Goal: Task Accomplishment & Management: Manage account settings

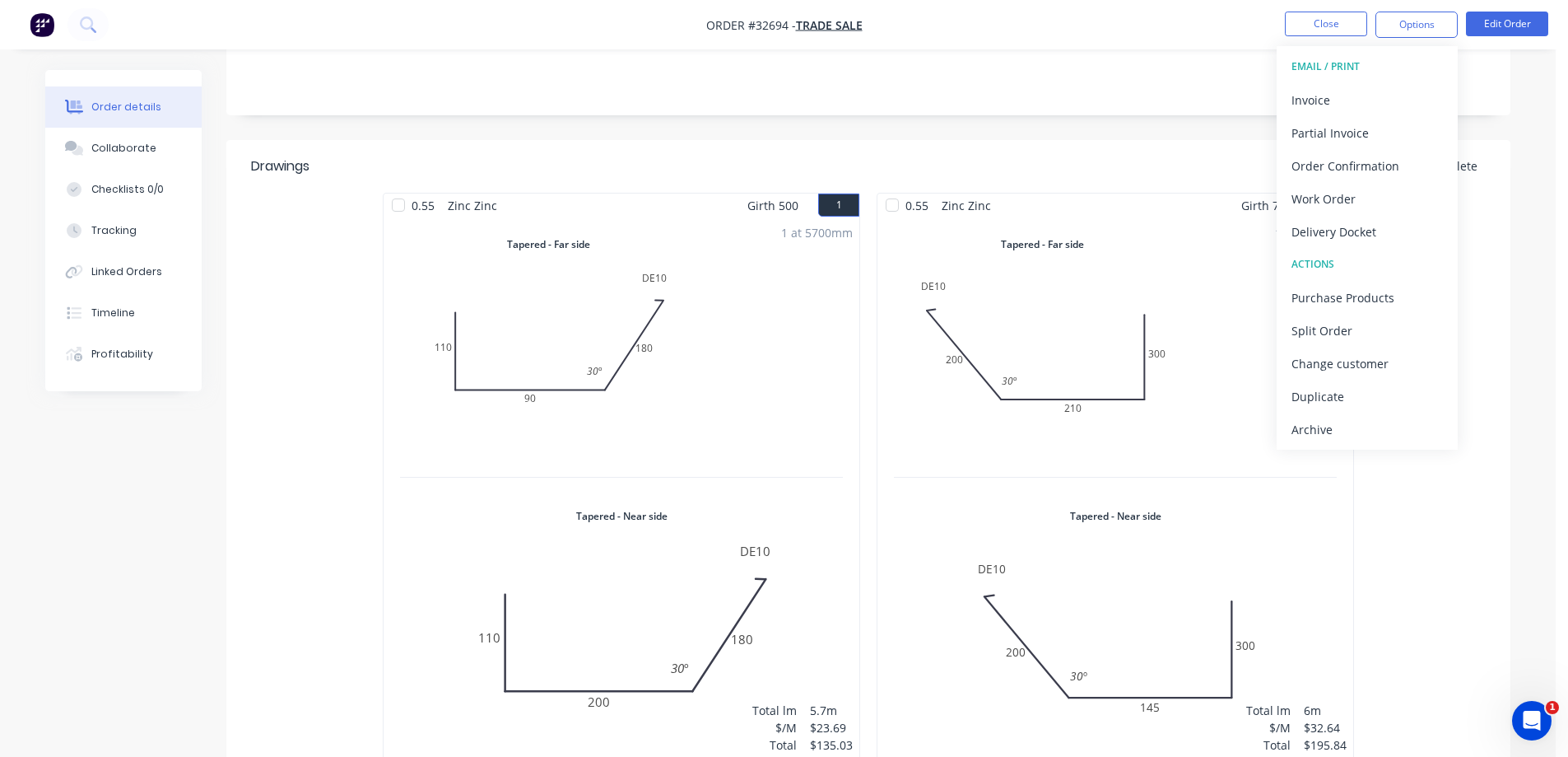
scroll to position [494, 0]
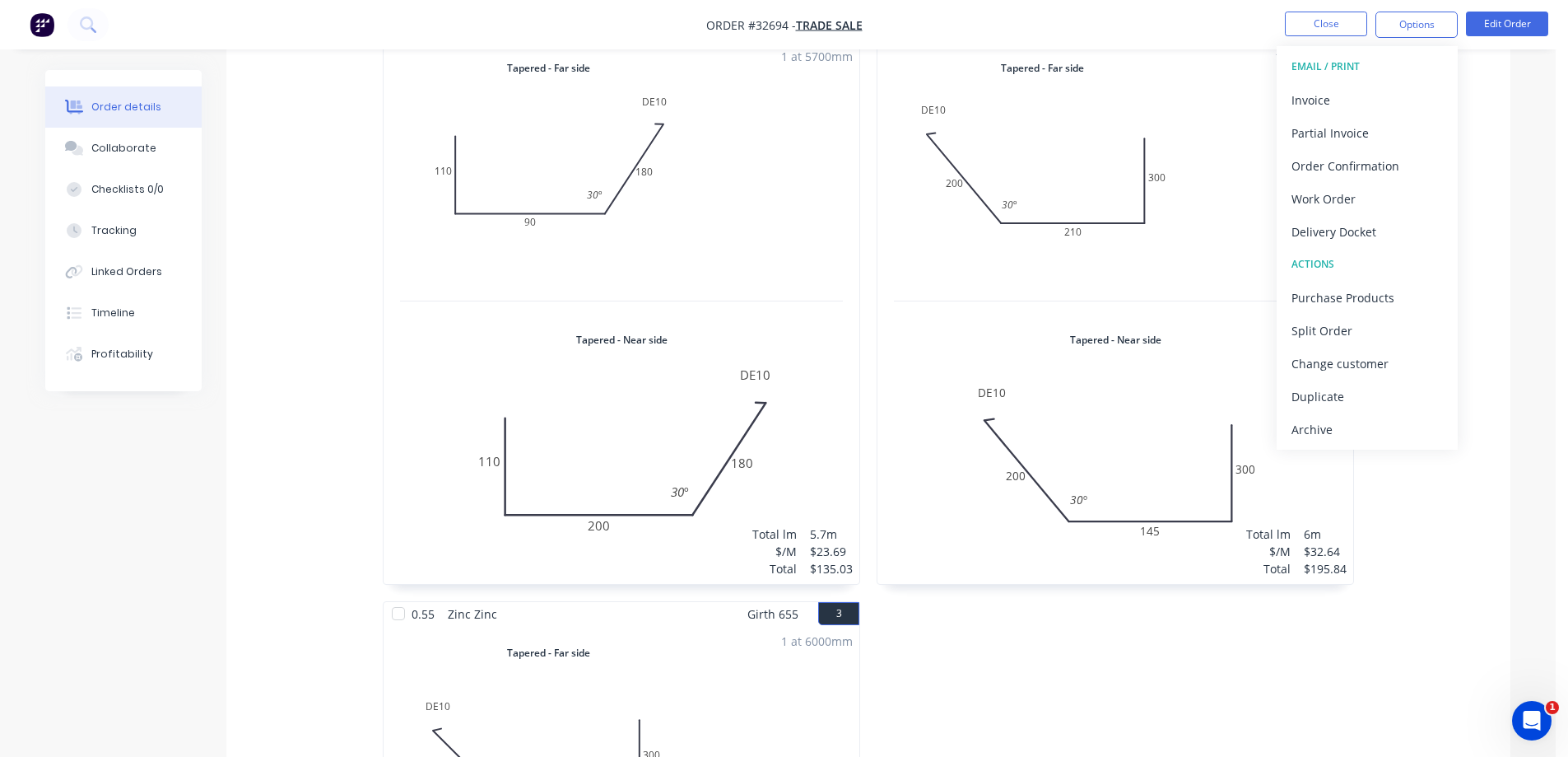
click at [44, 26] on img "button" at bounding box center [42, 24] width 24 height 24
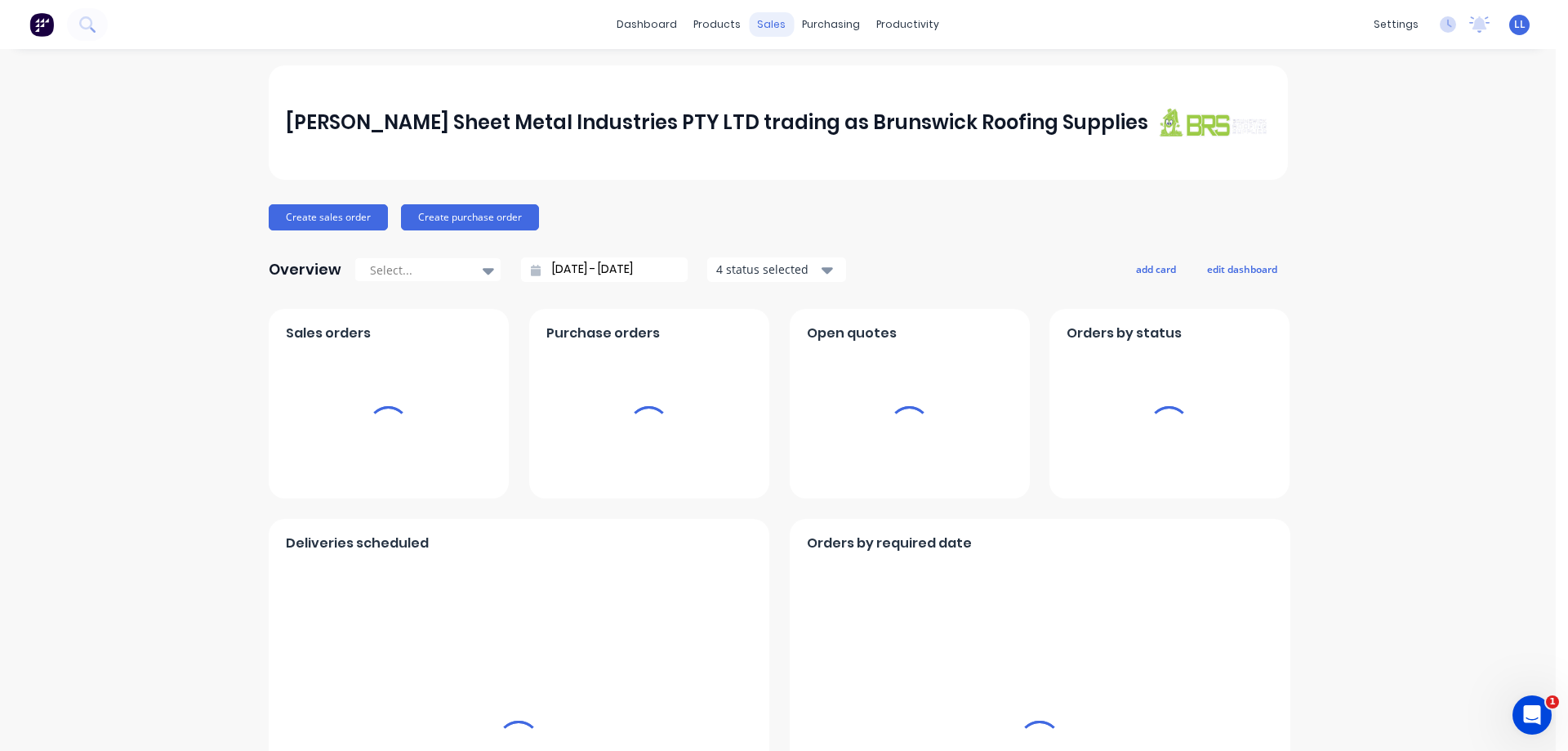
click at [764, 23] on div "sales" at bounding box center [771, 24] width 45 height 24
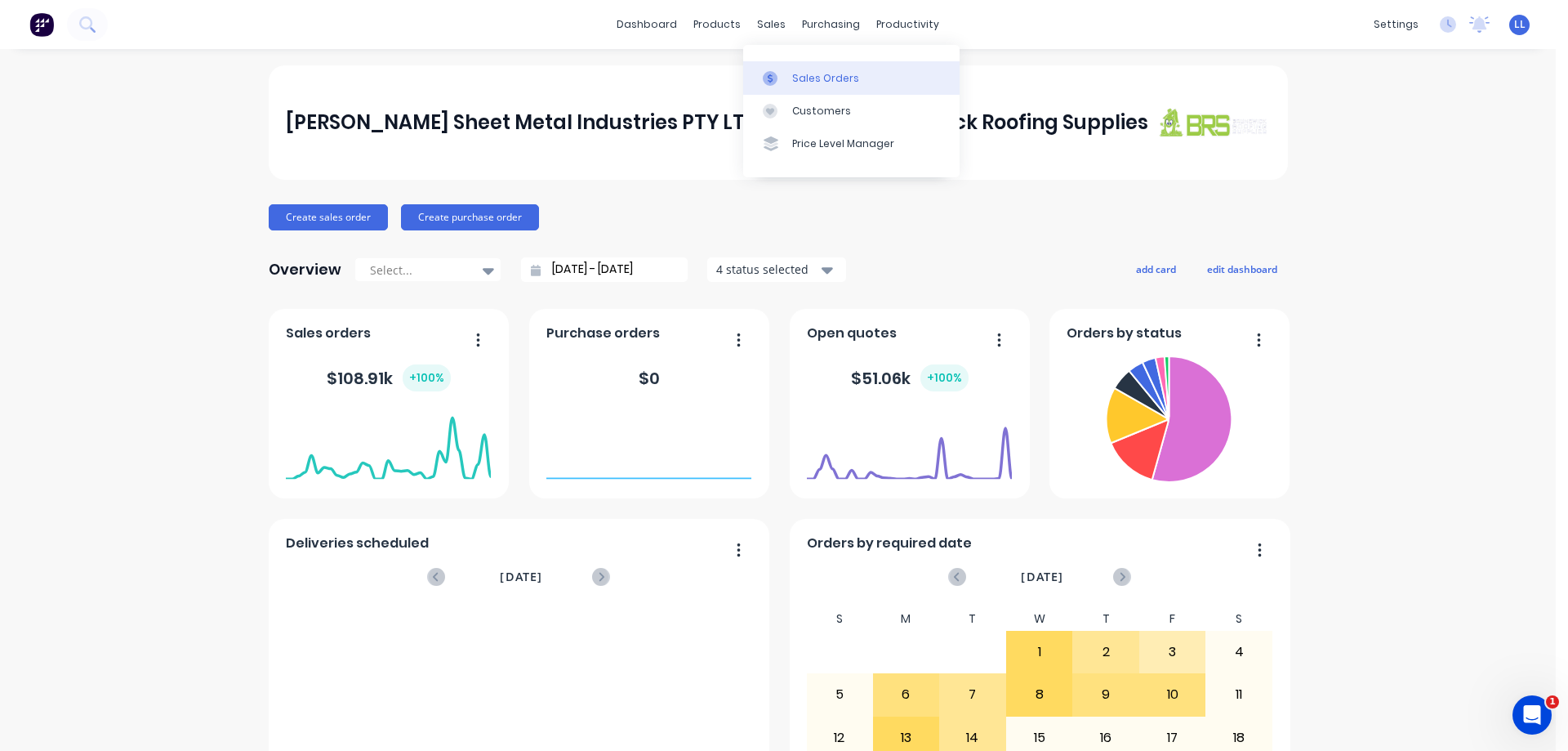
click at [836, 77] on div "Sales Orders" at bounding box center [826, 78] width 67 height 15
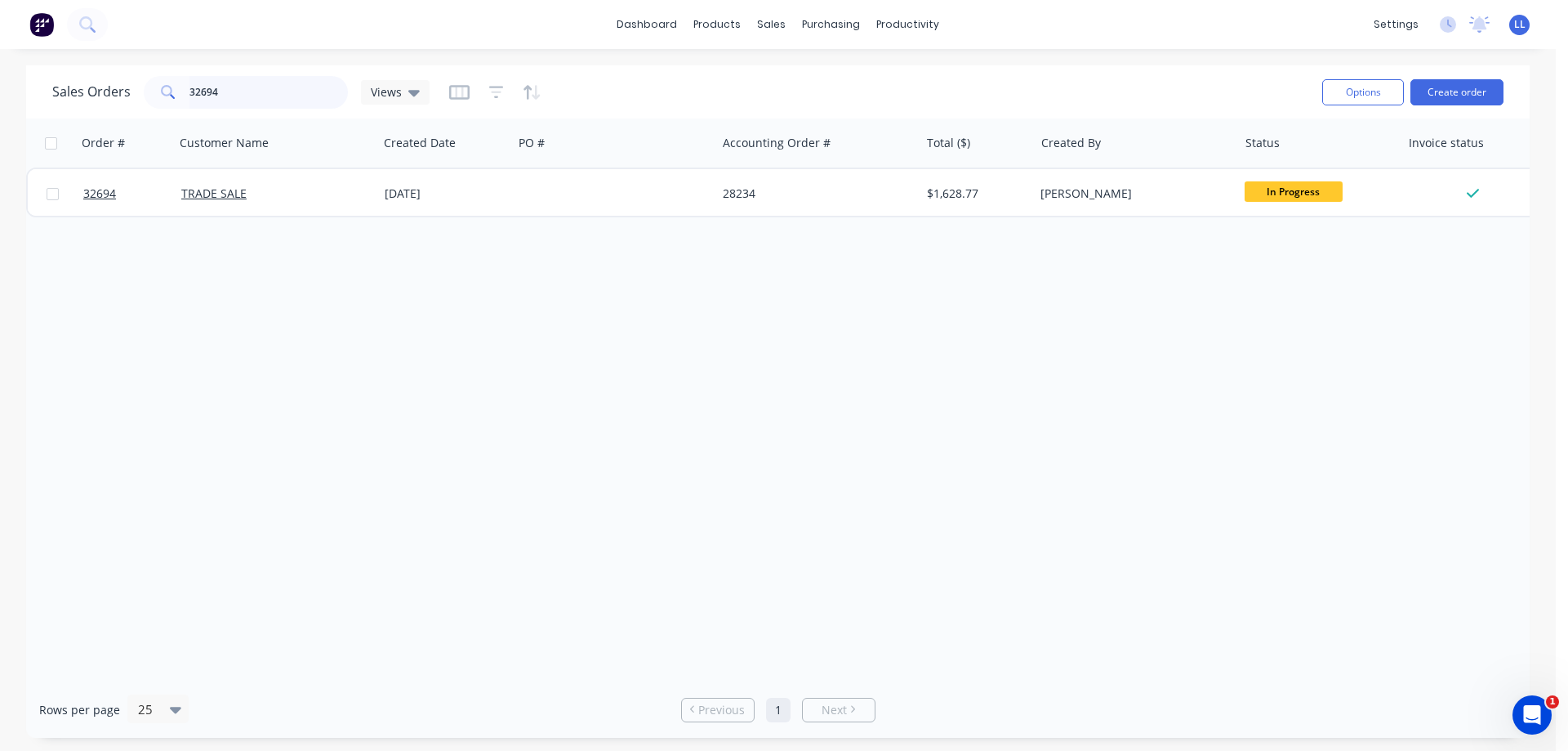
drag, startPoint x: 304, startPoint y: 100, endPoint x: 297, endPoint y: 92, distance: 10.6
click at [300, 98] on input "32694" at bounding box center [269, 92] width 159 height 33
type input "3"
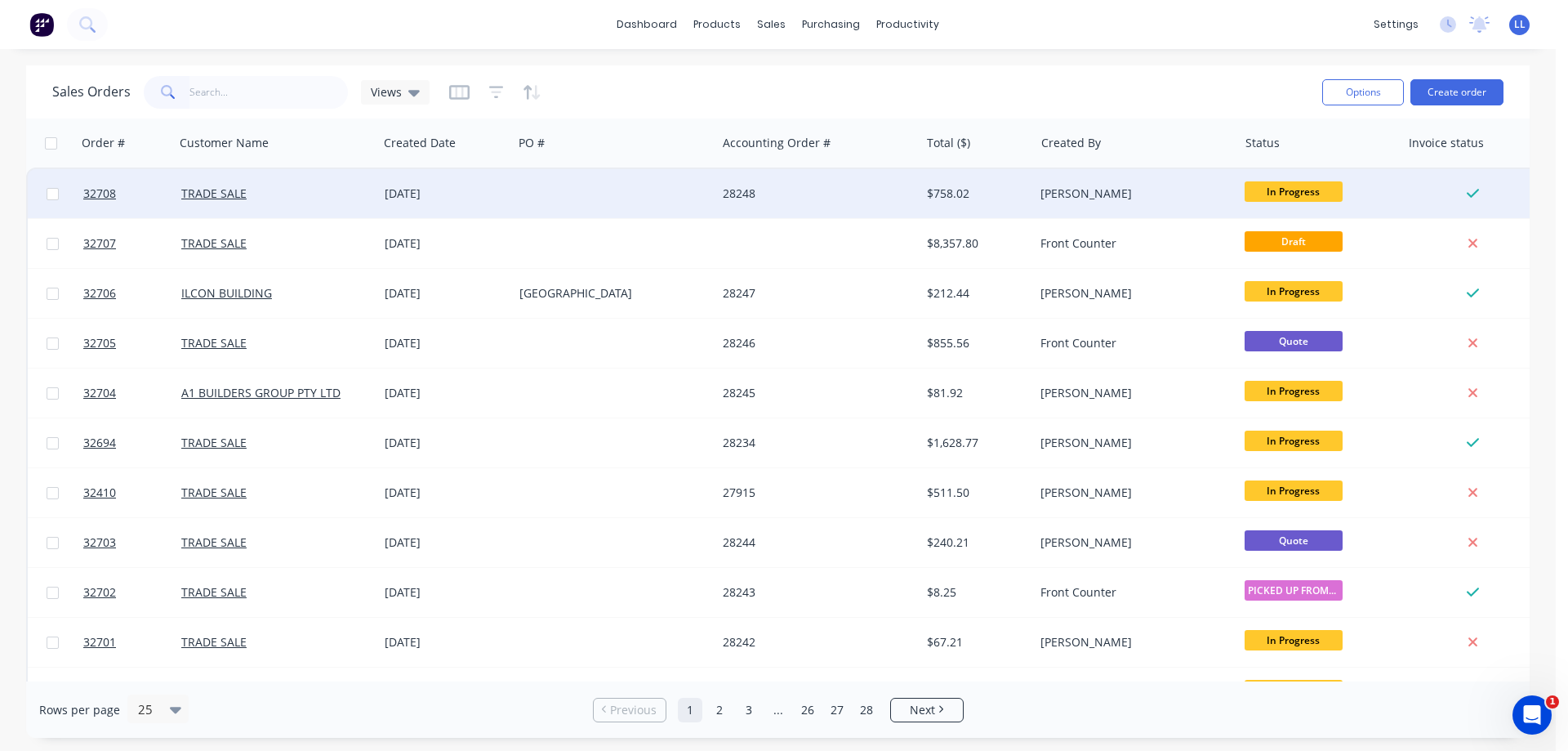
click at [729, 208] on div "28248" at bounding box center [817, 194] width 204 height 49
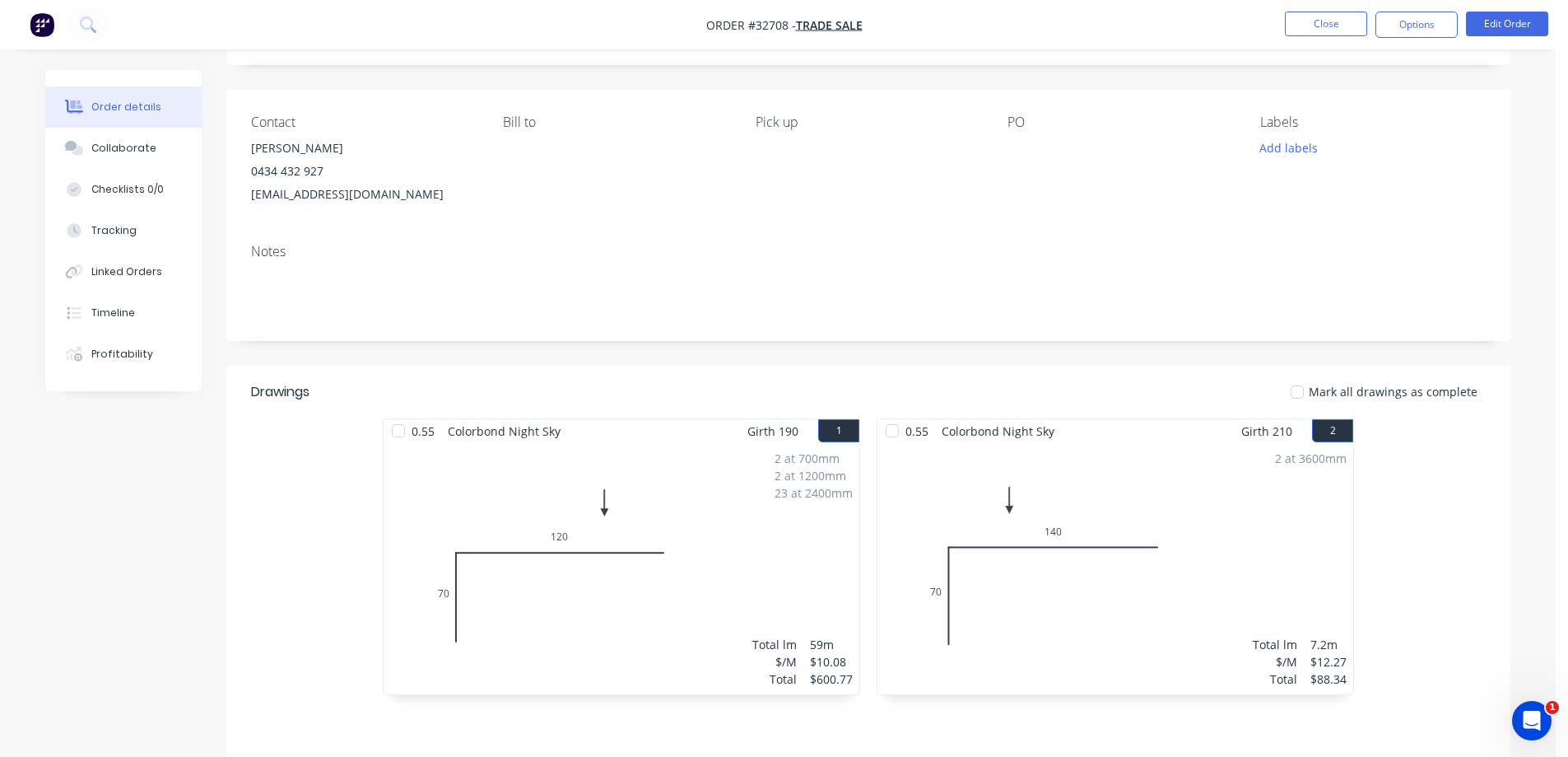
scroll to position [329, 0]
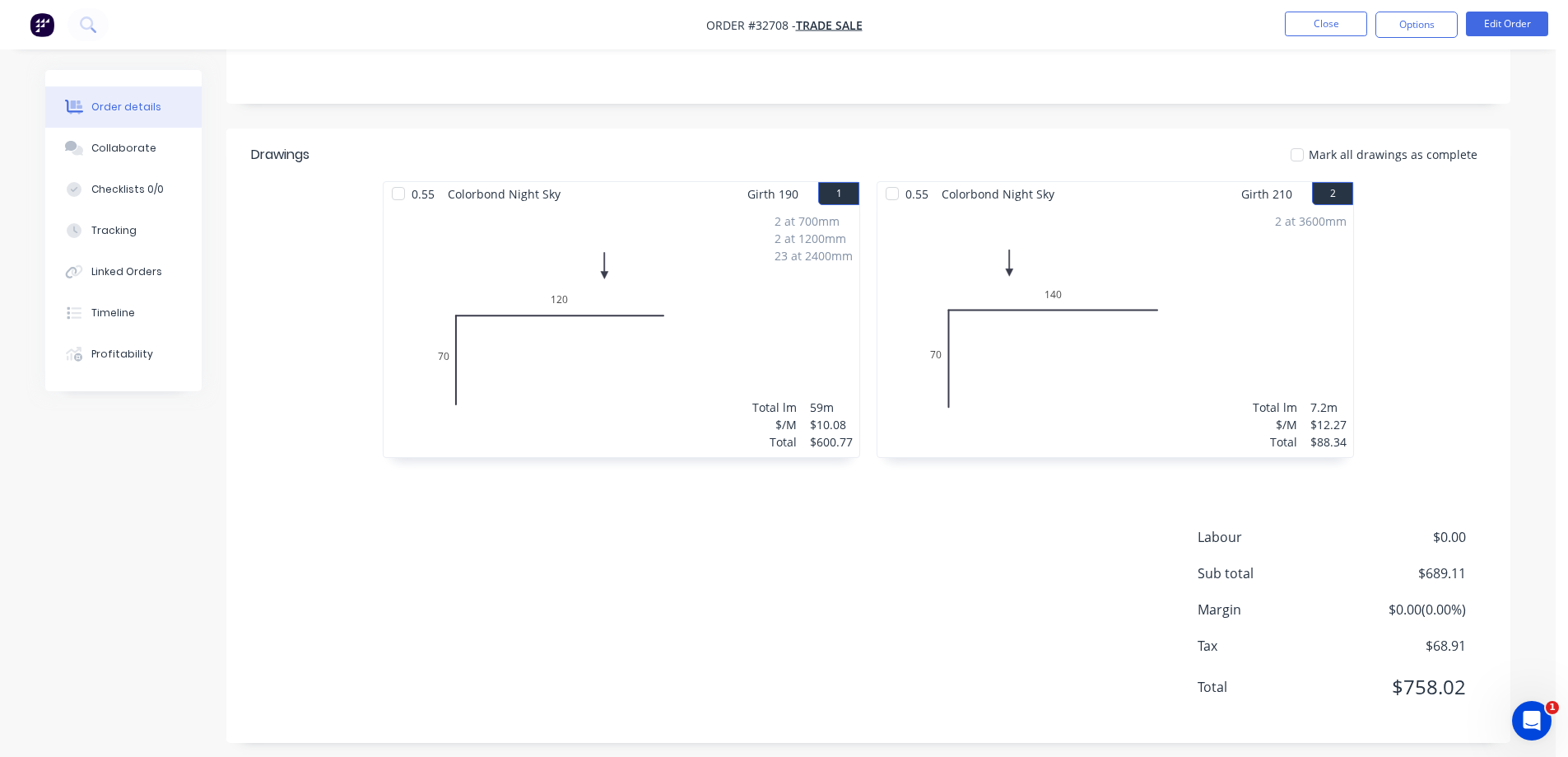
click at [804, 293] on div "2 at 700mm 2 at 1200mm 23 at 2400mm Total lm $/M Total 59m $10.08 $600.77" at bounding box center [621, 331] width 475 height 251
click at [1501, 31] on button "Edit Order" at bounding box center [1508, 23] width 83 height 24
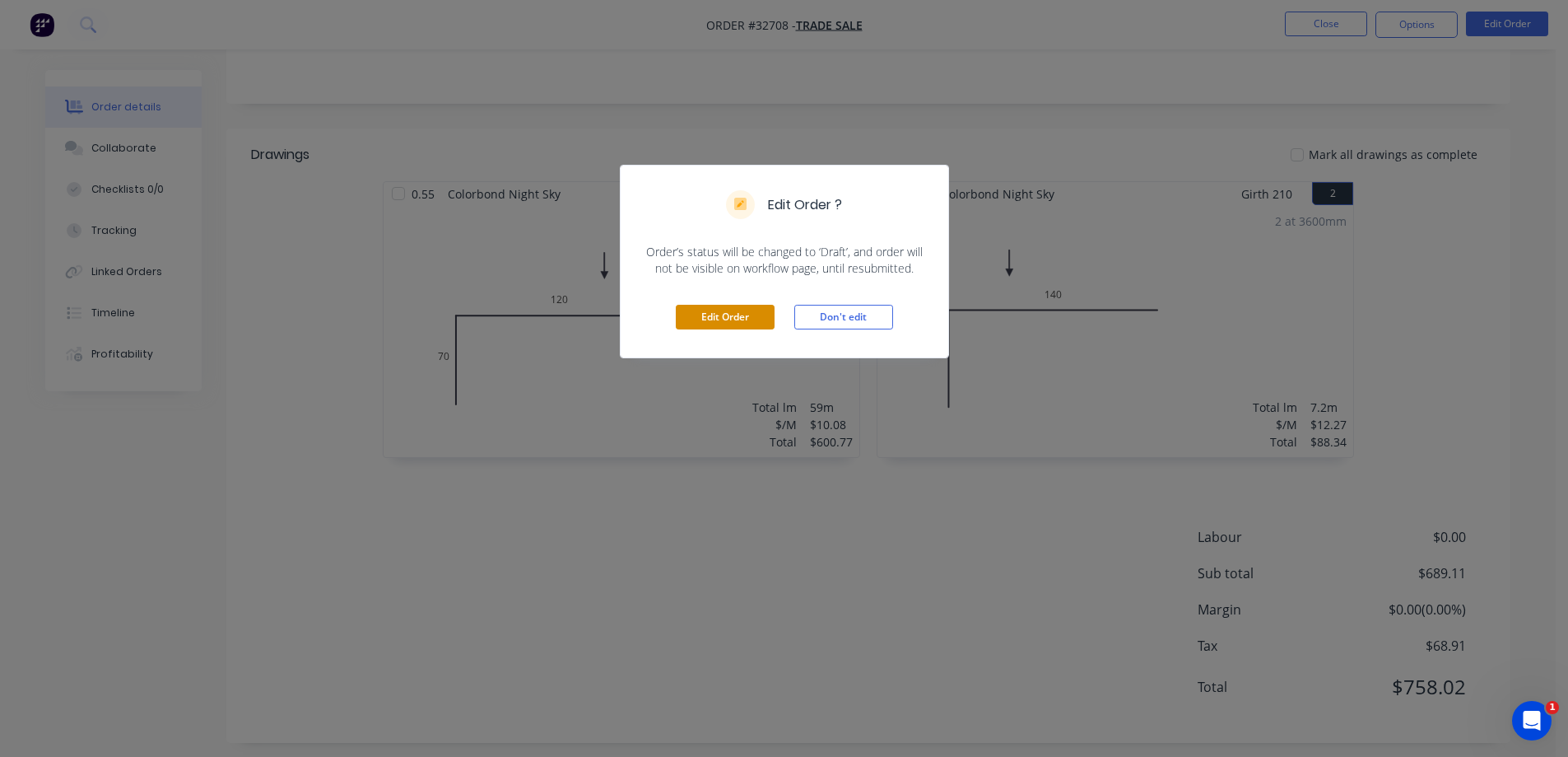
click at [749, 312] on button "Edit Order" at bounding box center [725, 317] width 98 height 24
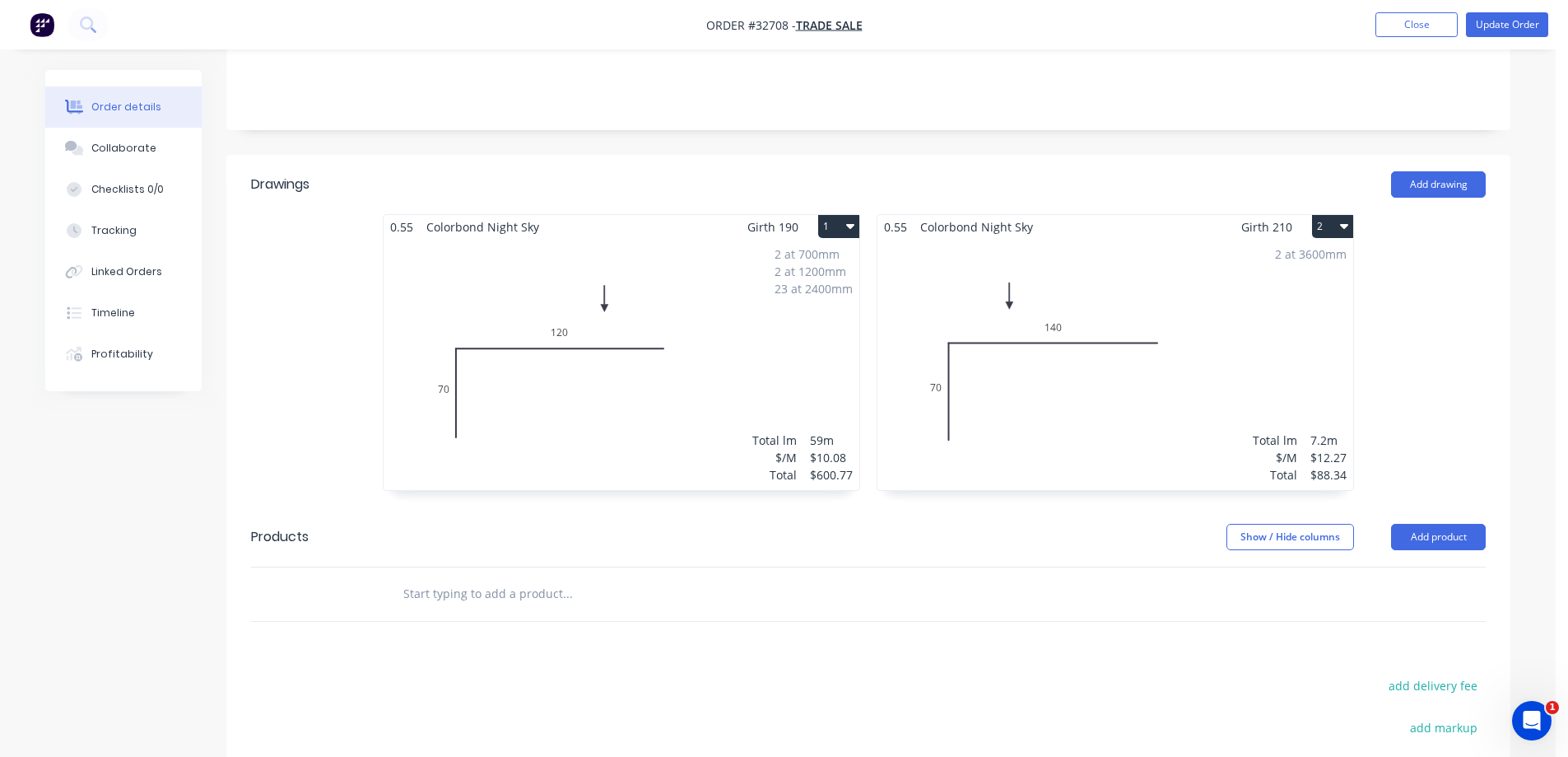
click at [814, 317] on div "2 at 700mm 2 at 1200mm 23 at 2400mm Total lm $/M Total 59m $10.08 $600.77" at bounding box center [621, 365] width 475 height 251
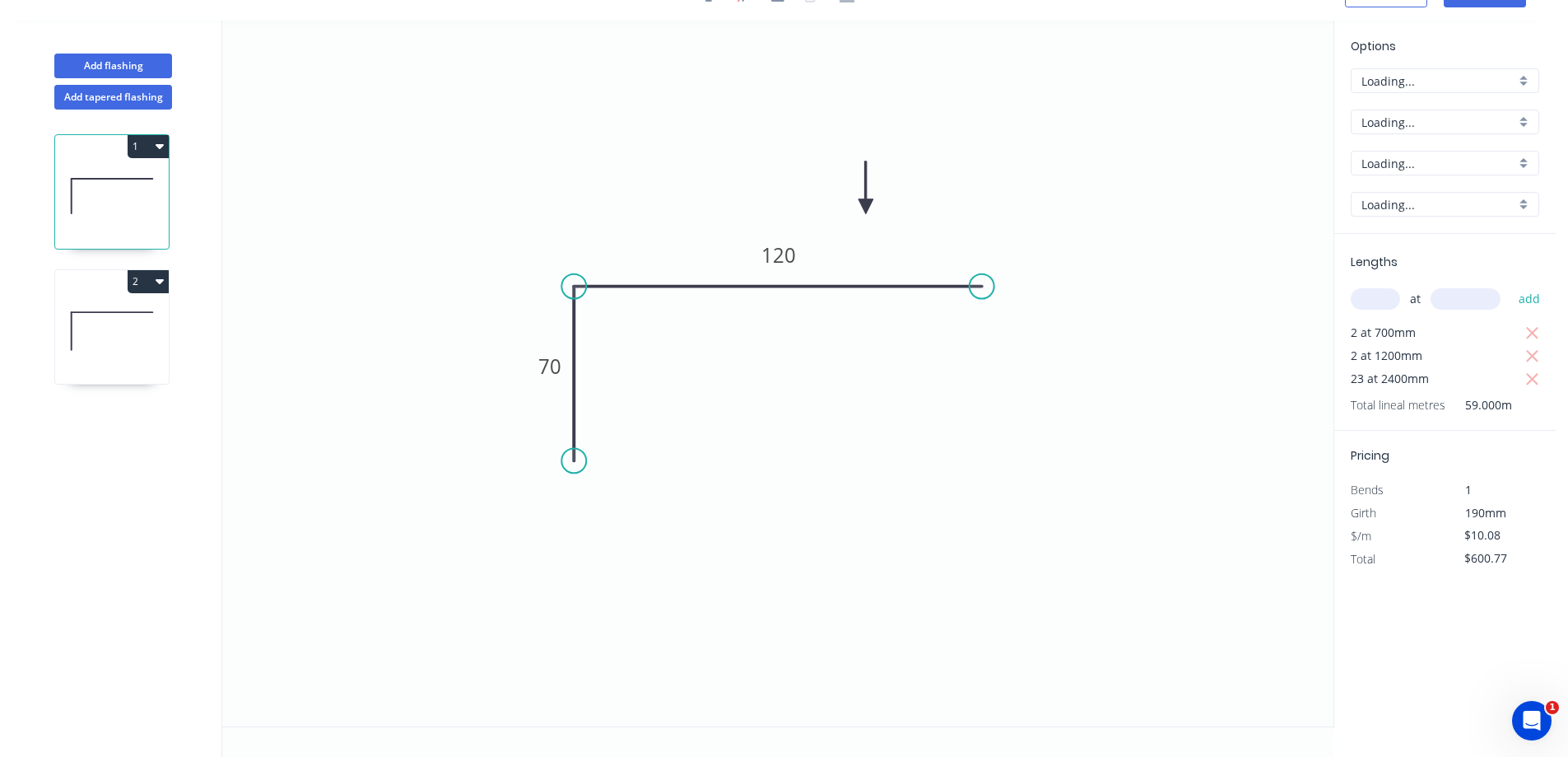
scroll to position [30, 0]
click at [1528, 381] on icon "button" at bounding box center [1533, 379] width 15 height 20
type input "$44.35"
click at [1373, 304] on input "text" at bounding box center [1376, 298] width 50 height 22
type input "2"
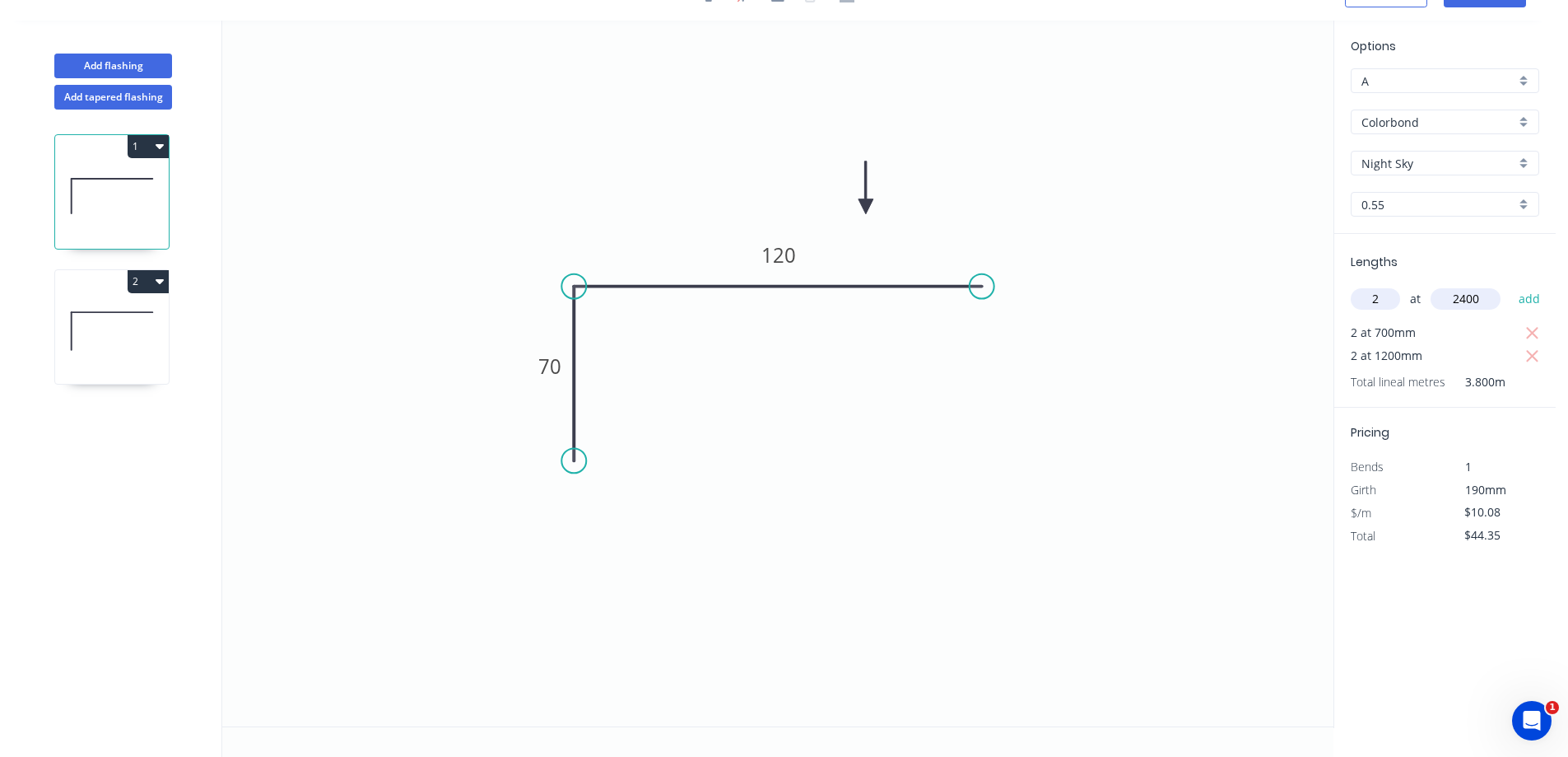
type input "2400"
click at [1511, 285] on button "add" at bounding box center [1530, 299] width 38 height 28
type input "$92.74"
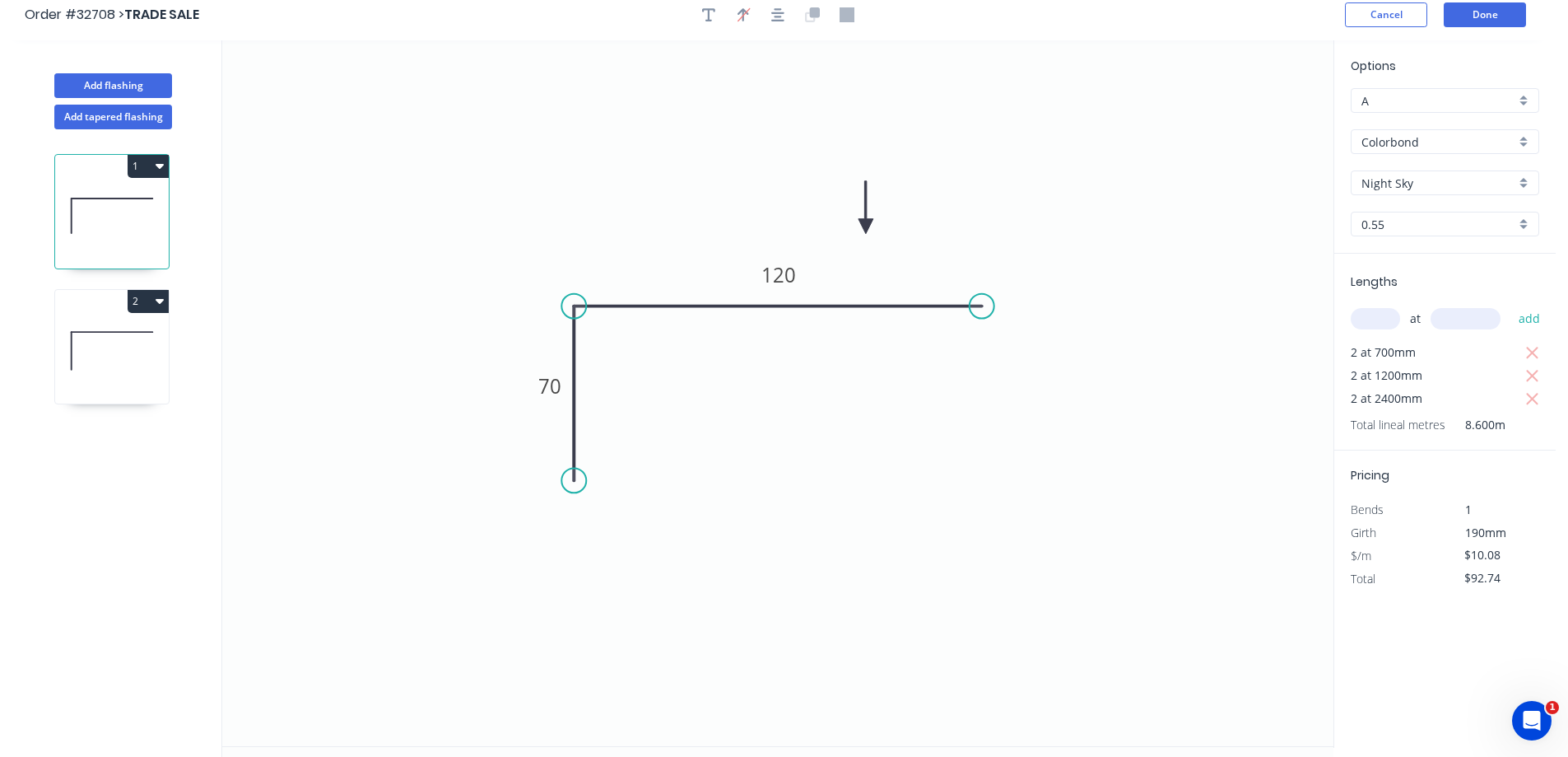
scroll to position [0, 0]
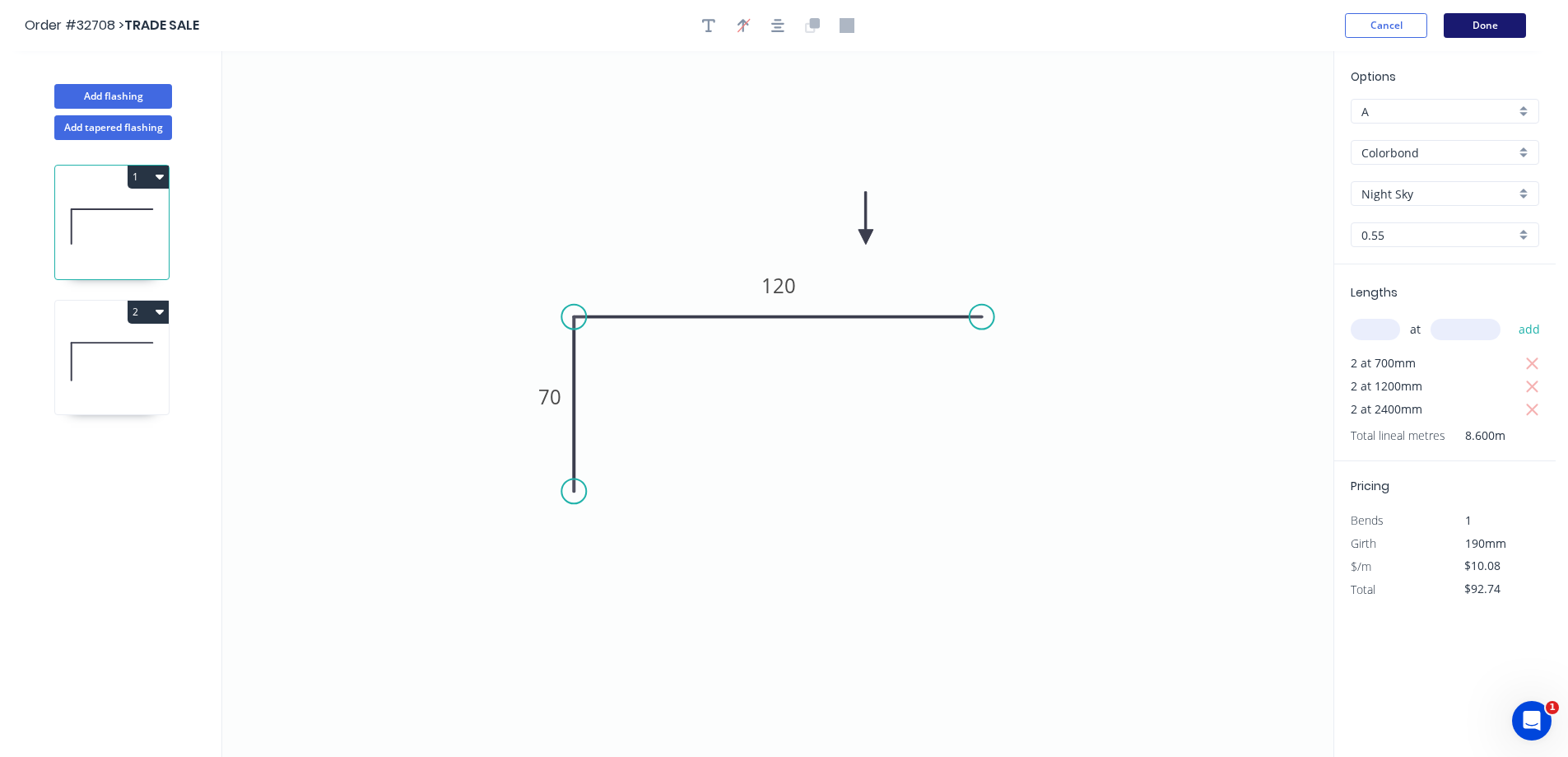
click at [1474, 34] on button "Done" at bounding box center [1485, 25] width 83 height 24
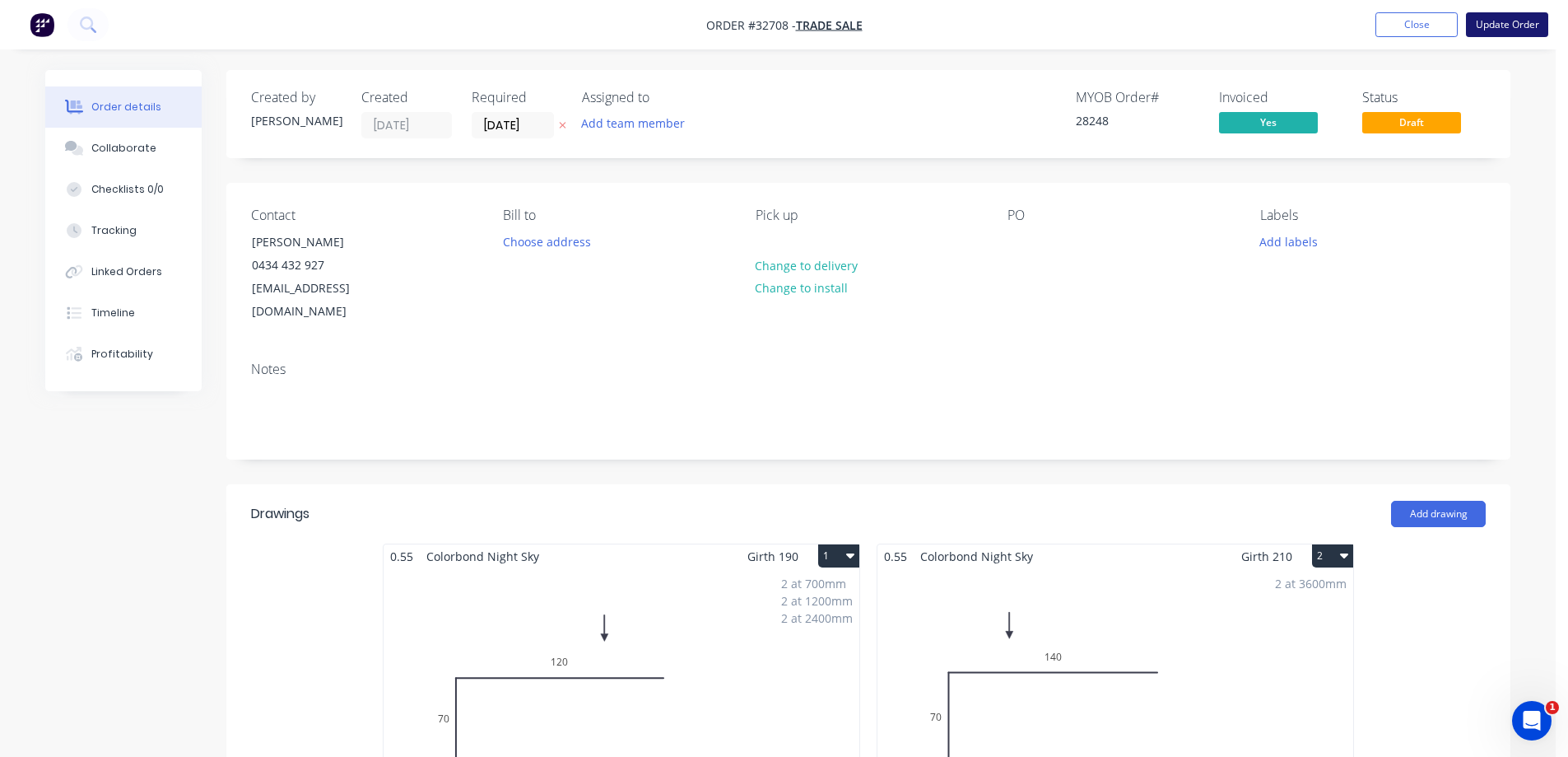
click at [1504, 23] on button "Update Order" at bounding box center [1508, 24] width 83 height 24
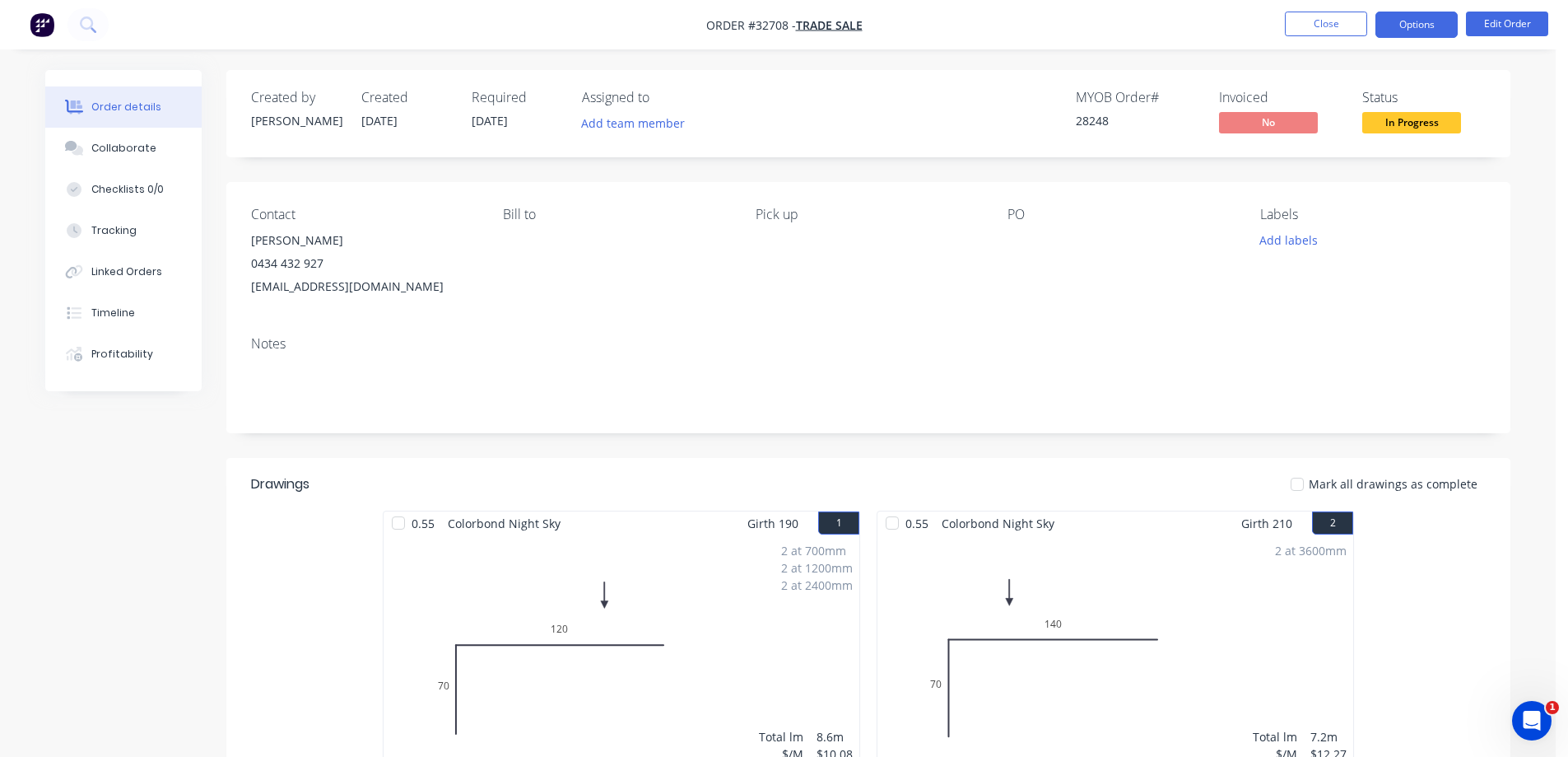
drag, startPoint x: 1411, startPoint y: 28, endPoint x: 1392, endPoint y: 33, distance: 19.6
click at [1410, 28] on button "Options" at bounding box center [1417, 24] width 83 height 26
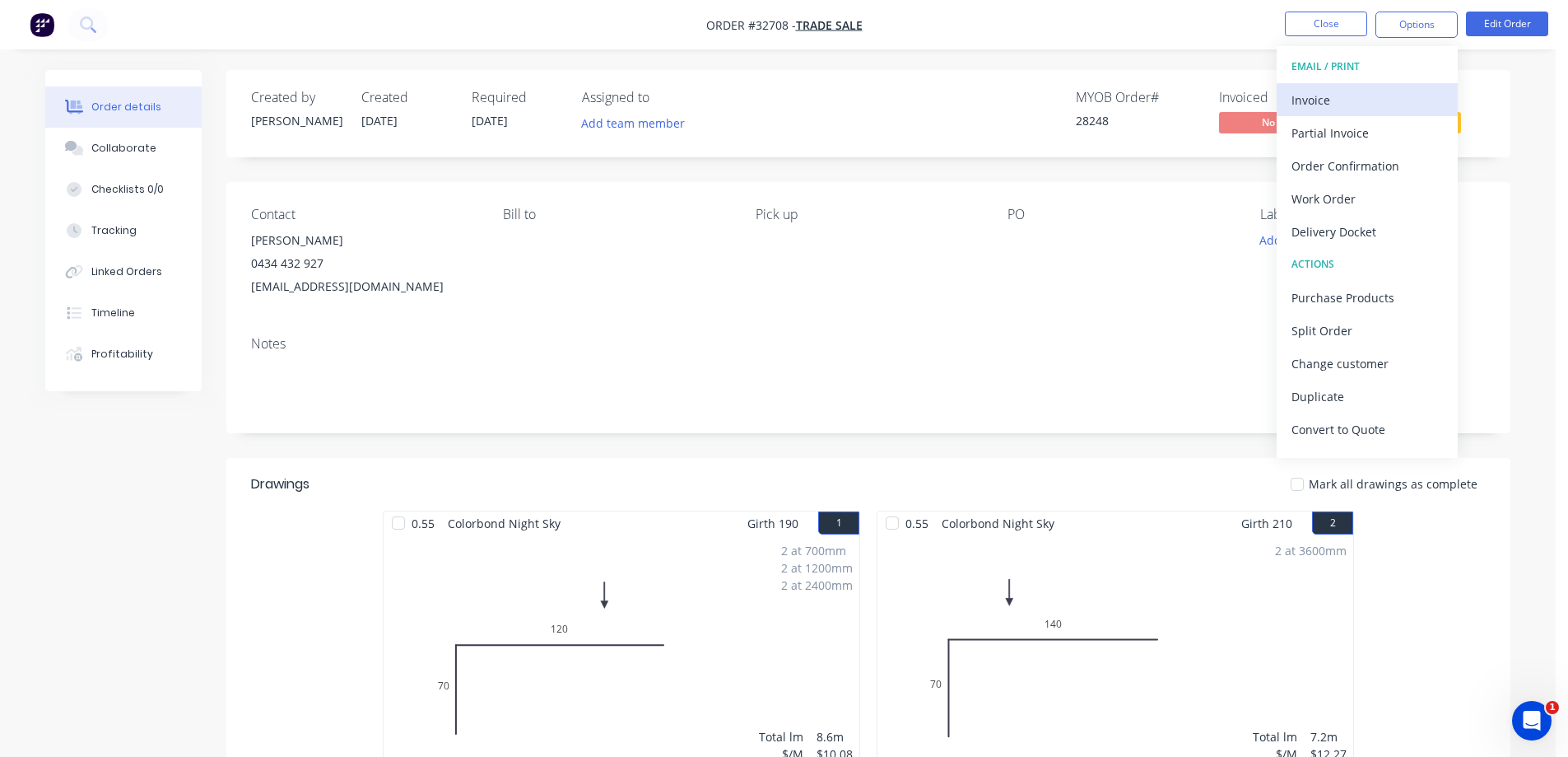
click at [1349, 98] on div "Invoice" at bounding box center [1367, 99] width 152 height 23
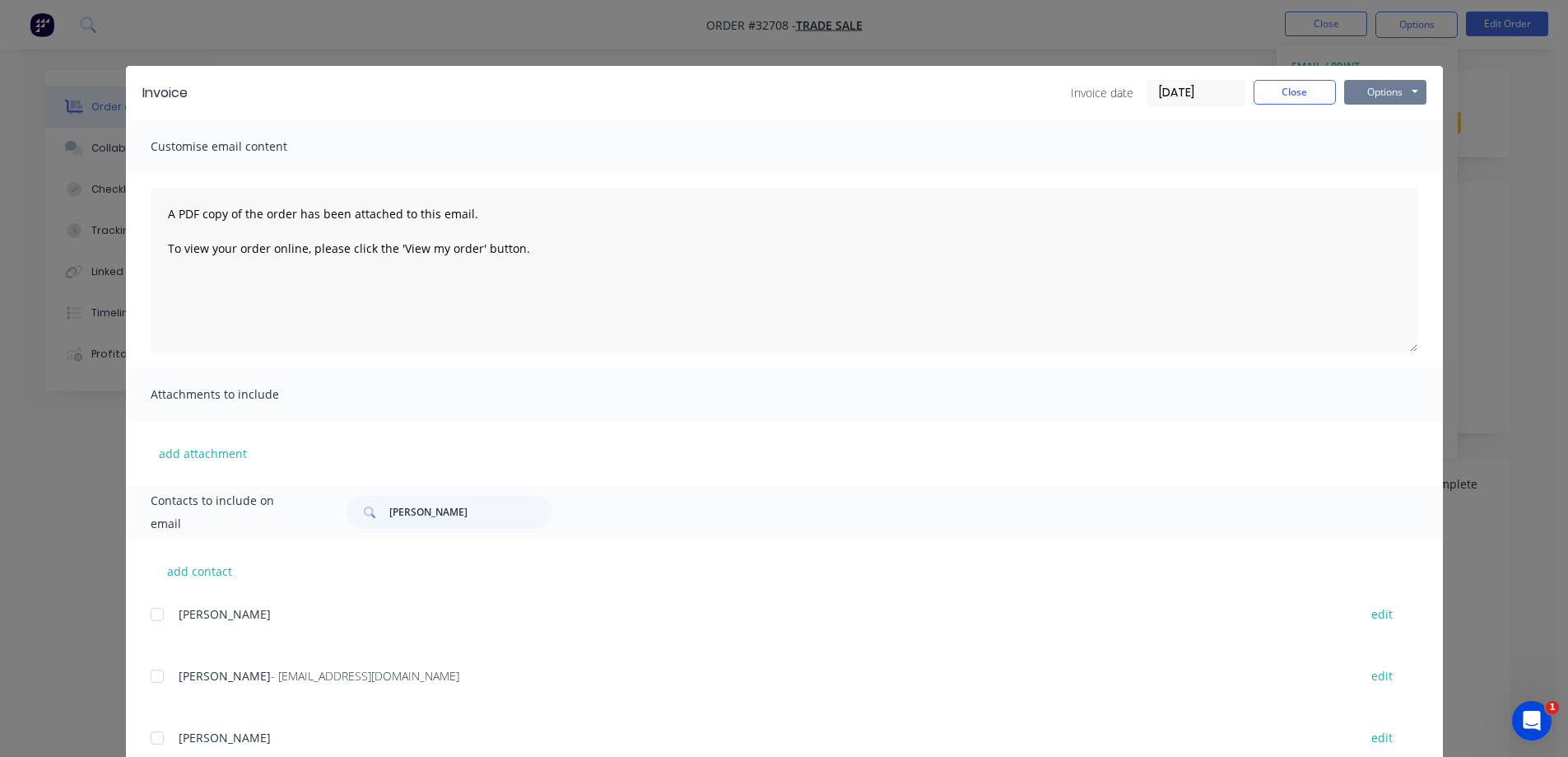
click at [1392, 97] on button "Options" at bounding box center [1386, 92] width 83 height 24
click at [449, 506] on input "[PERSON_NAME]" at bounding box center [471, 512] width 163 height 33
type input "j"
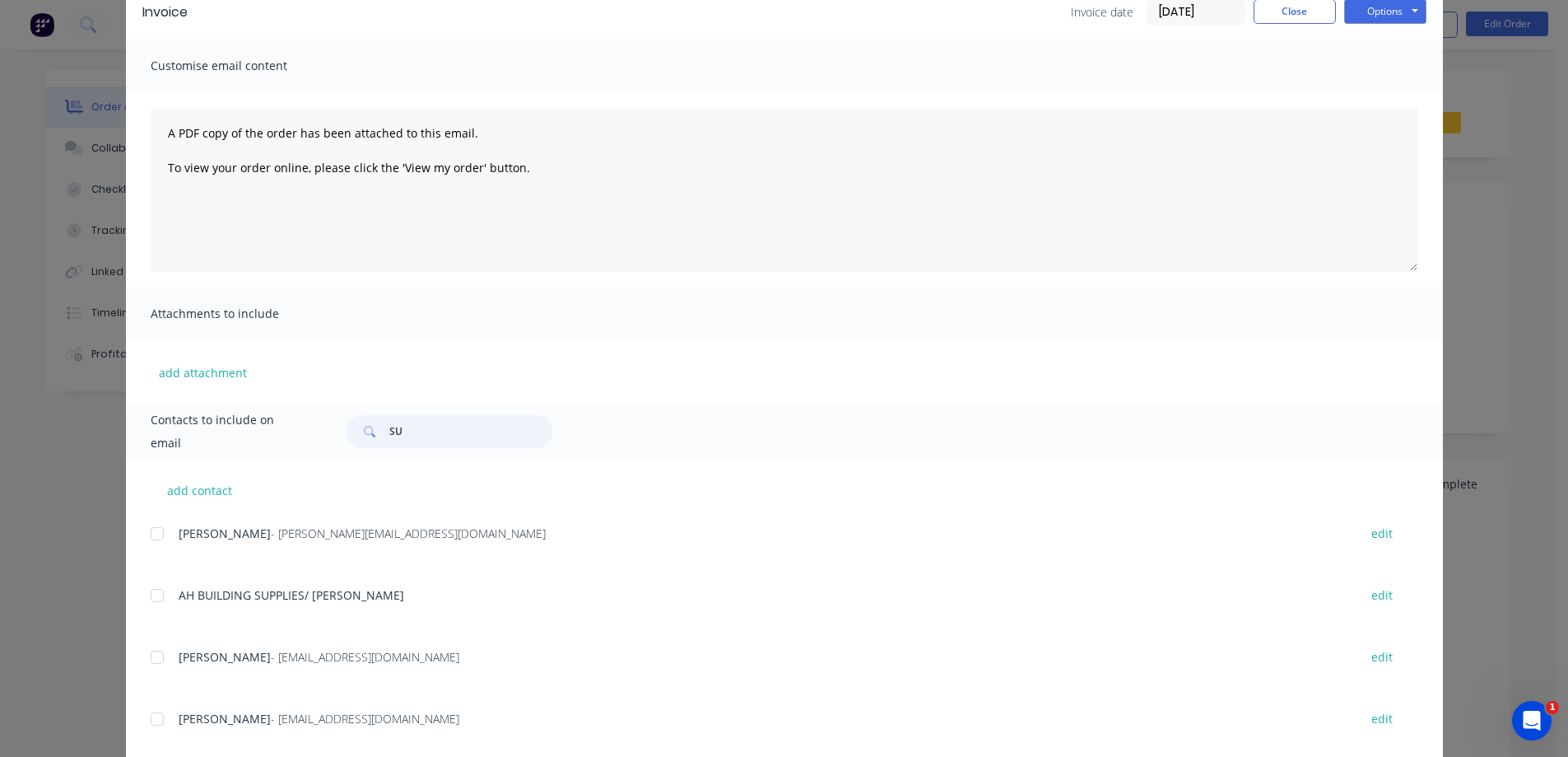
scroll to position [178, 0]
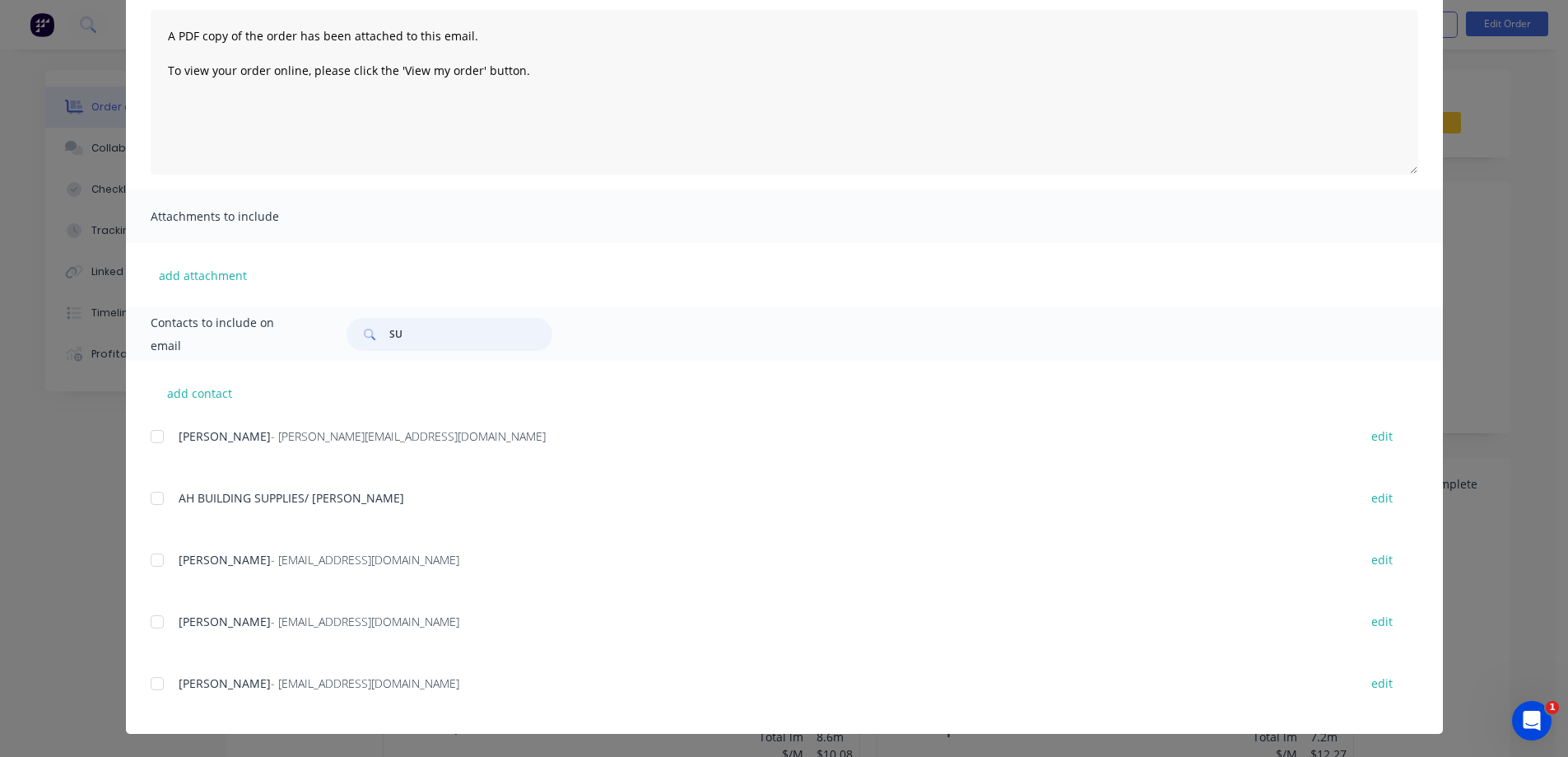
click at [150, 559] on div at bounding box center [157, 559] width 33 height 33
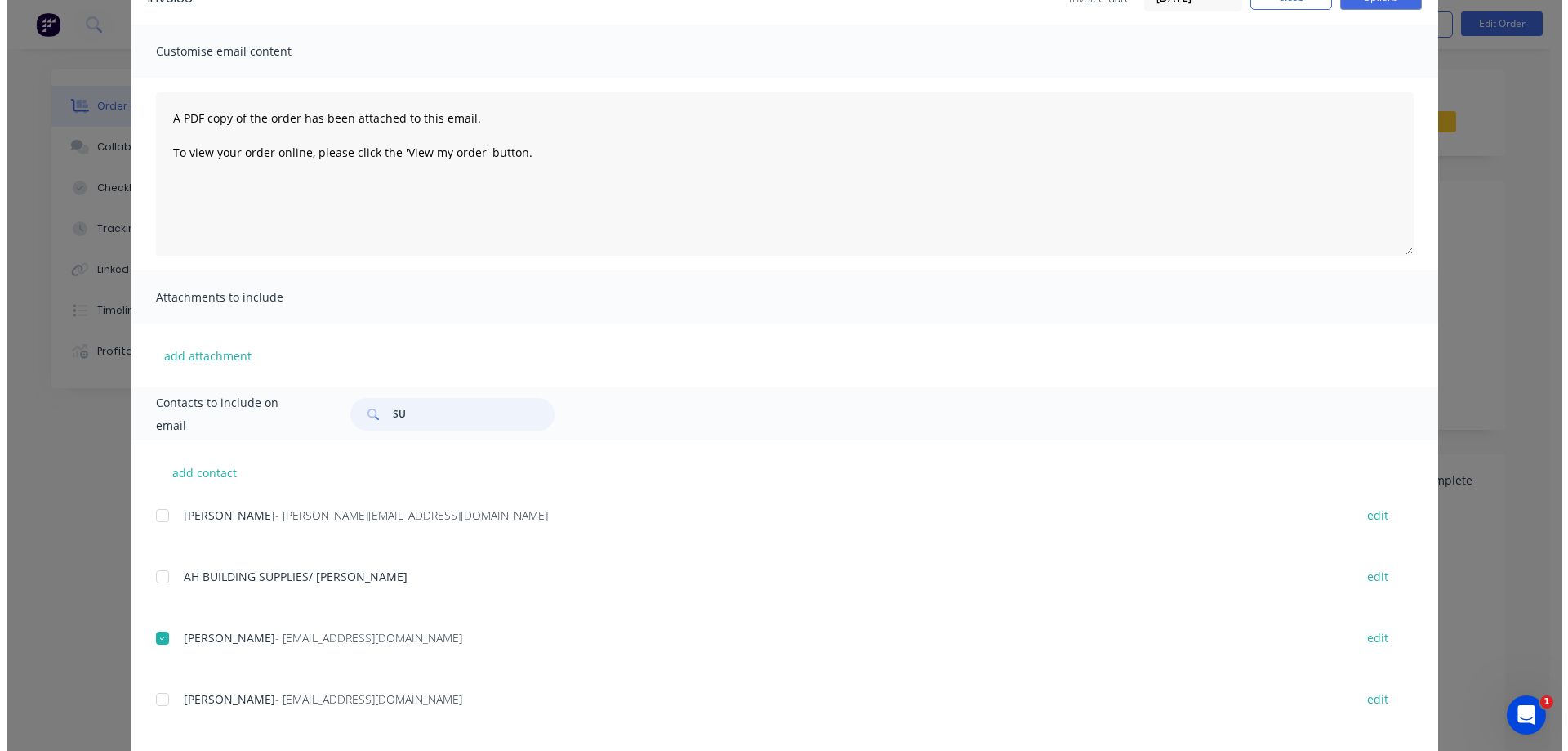
scroll to position [0, 0]
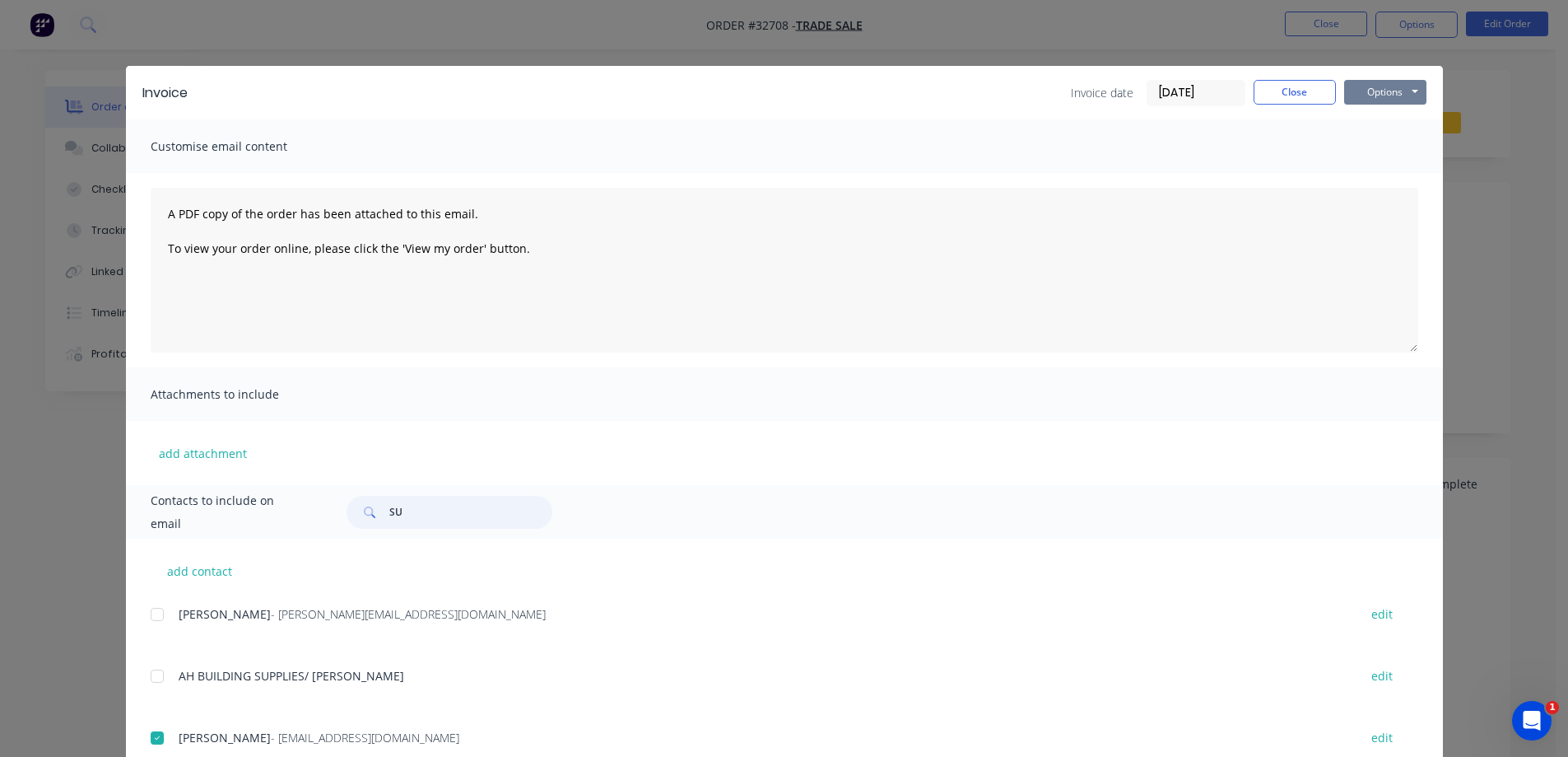
type input "SU"
click at [1387, 92] on button "Options" at bounding box center [1386, 92] width 83 height 24
click at [1393, 174] on button "Email" at bounding box center [1397, 175] width 105 height 27
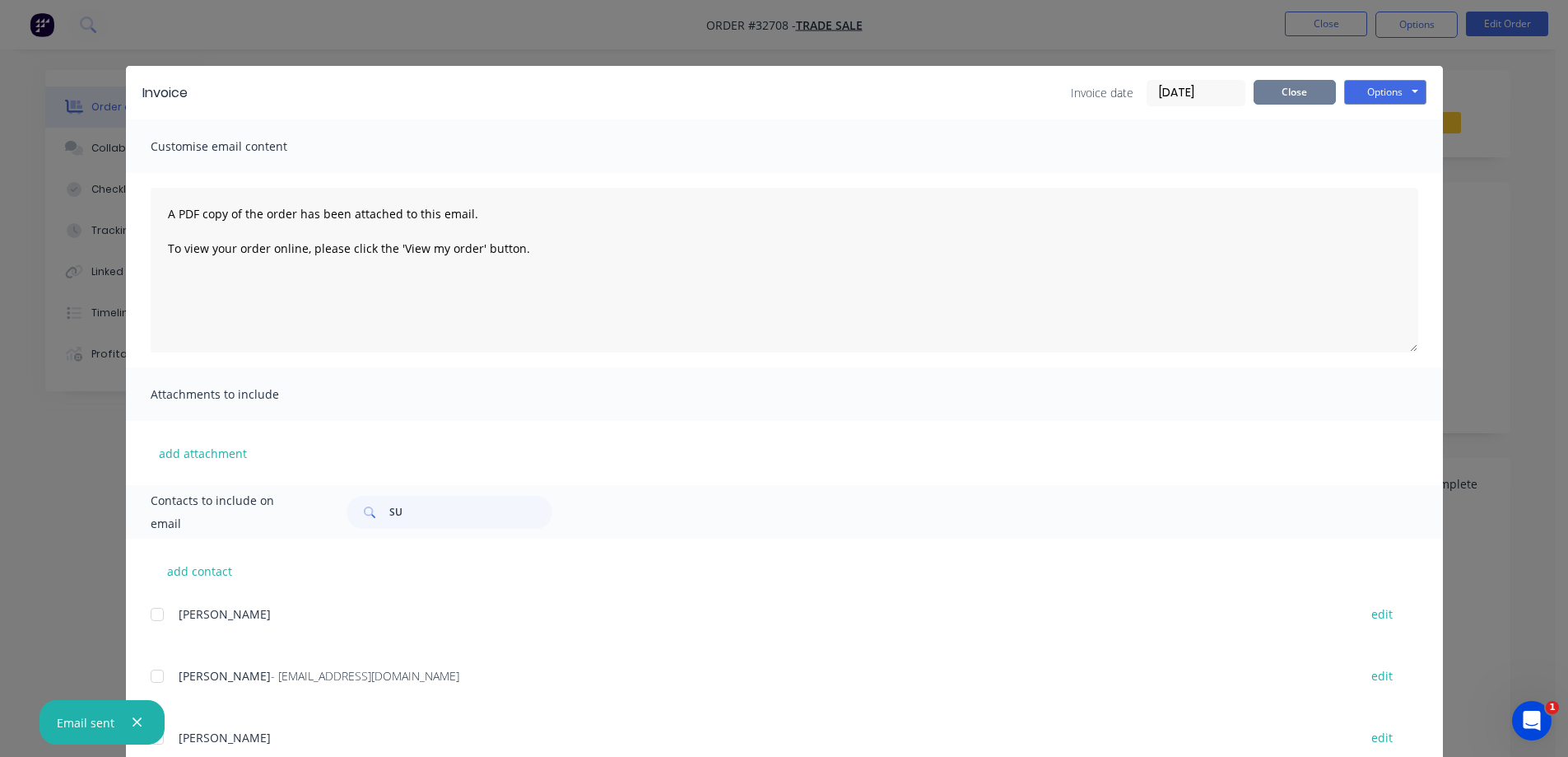
click at [1294, 101] on button "Close" at bounding box center [1295, 92] width 83 height 24
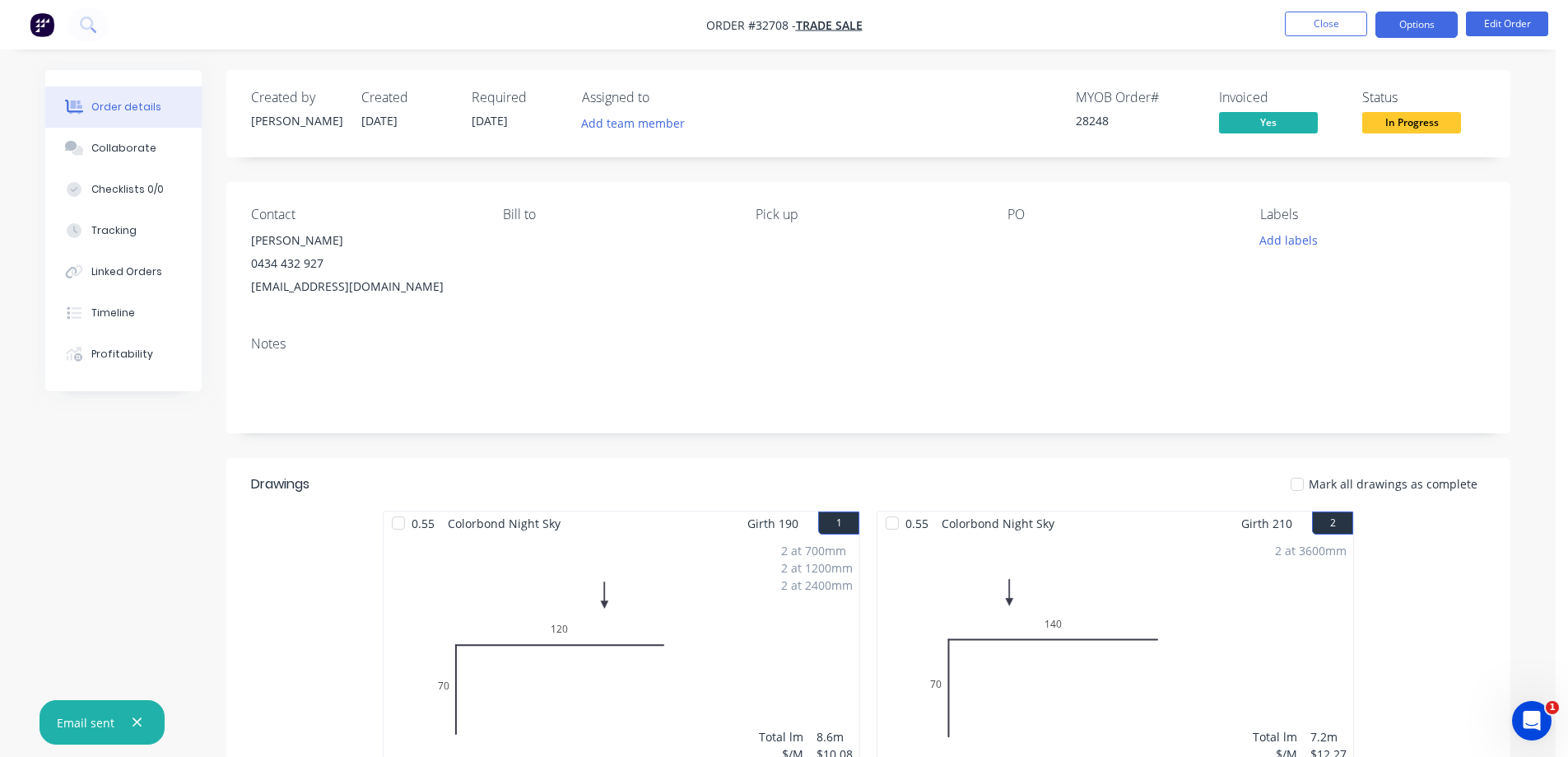
click at [1431, 29] on button "Options" at bounding box center [1417, 24] width 83 height 26
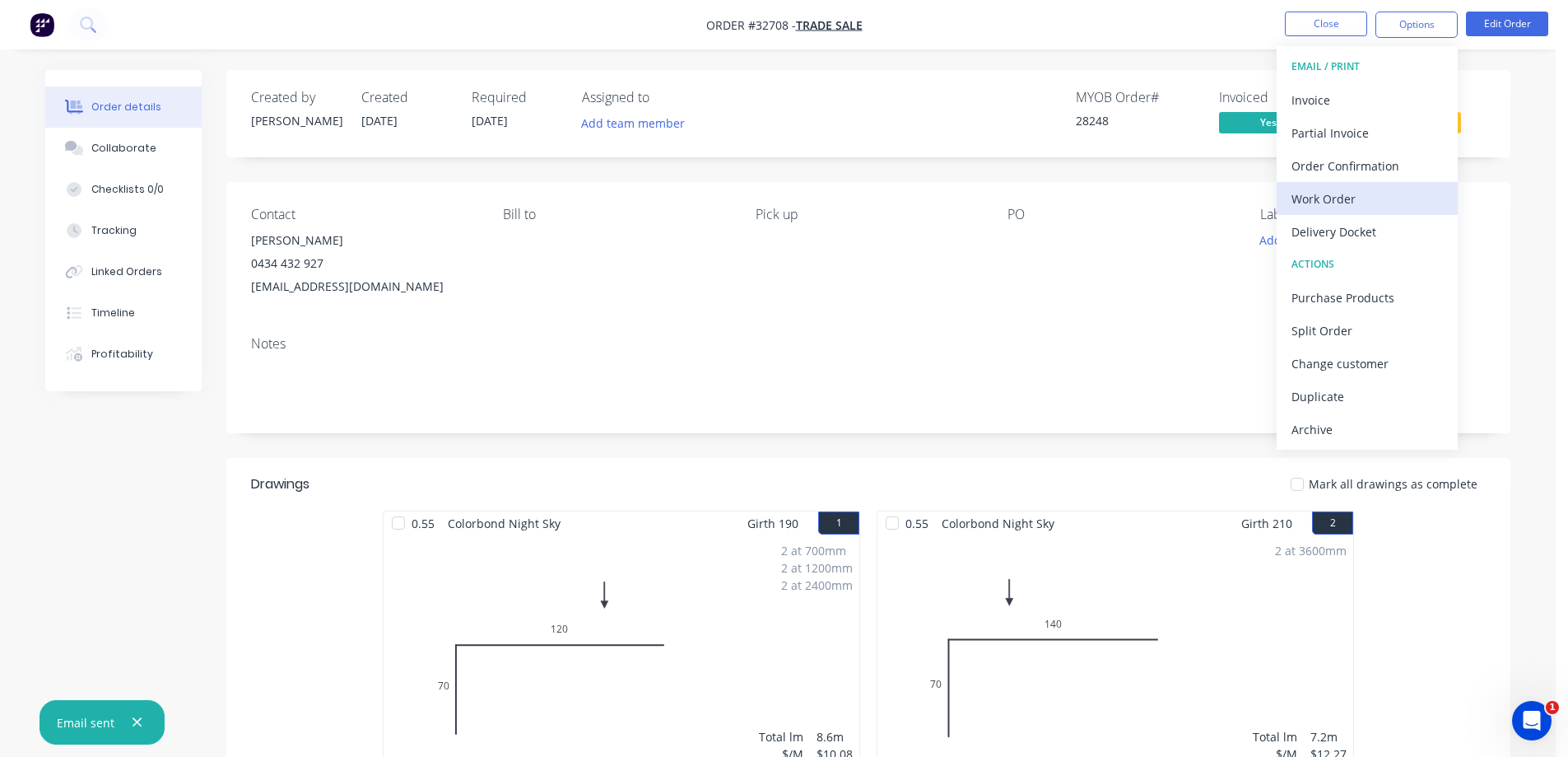
click at [1362, 192] on div "Work Order" at bounding box center [1367, 198] width 152 height 23
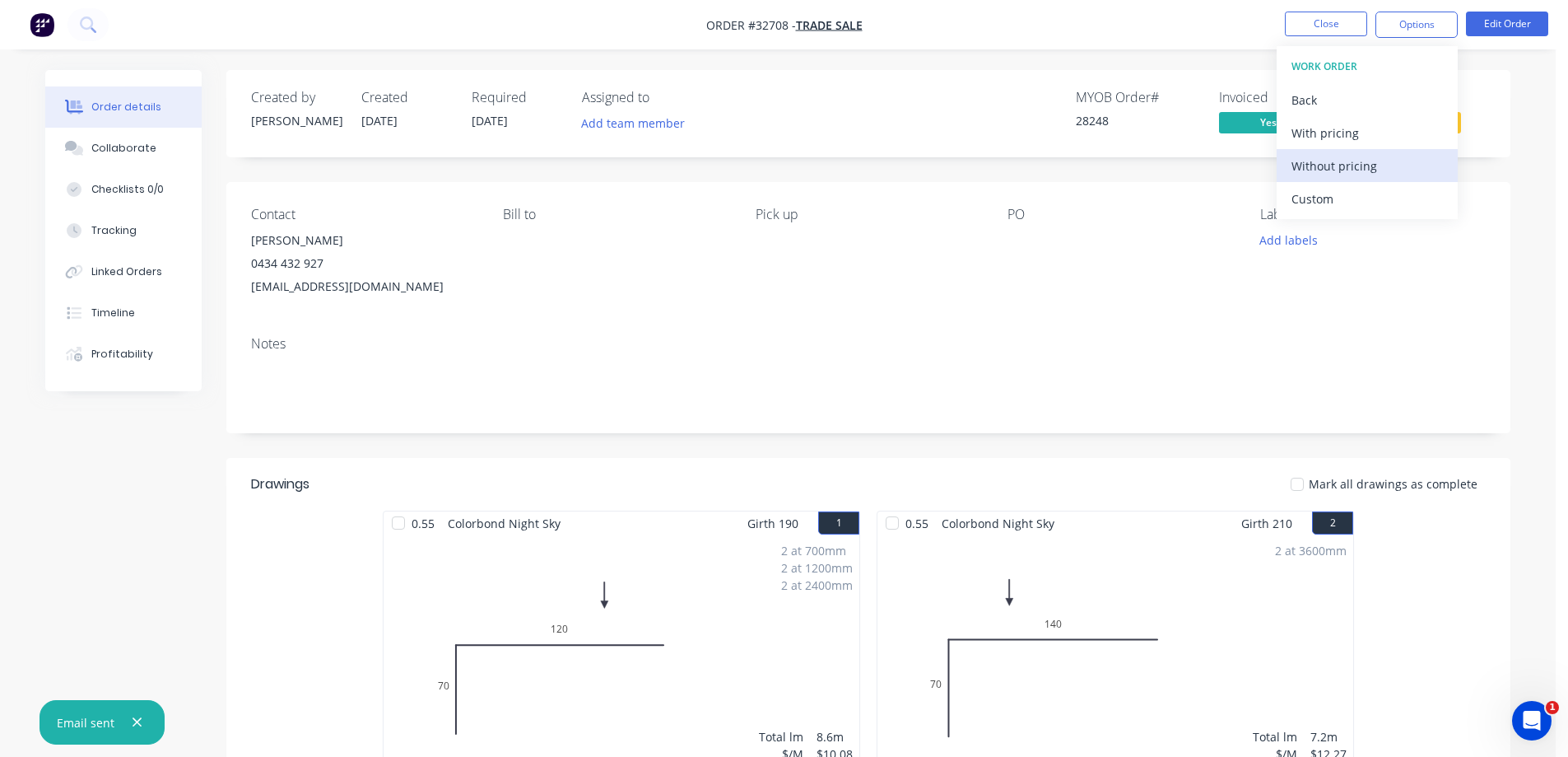
click at [1383, 164] on div "Without pricing" at bounding box center [1367, 165] width 152 height 23
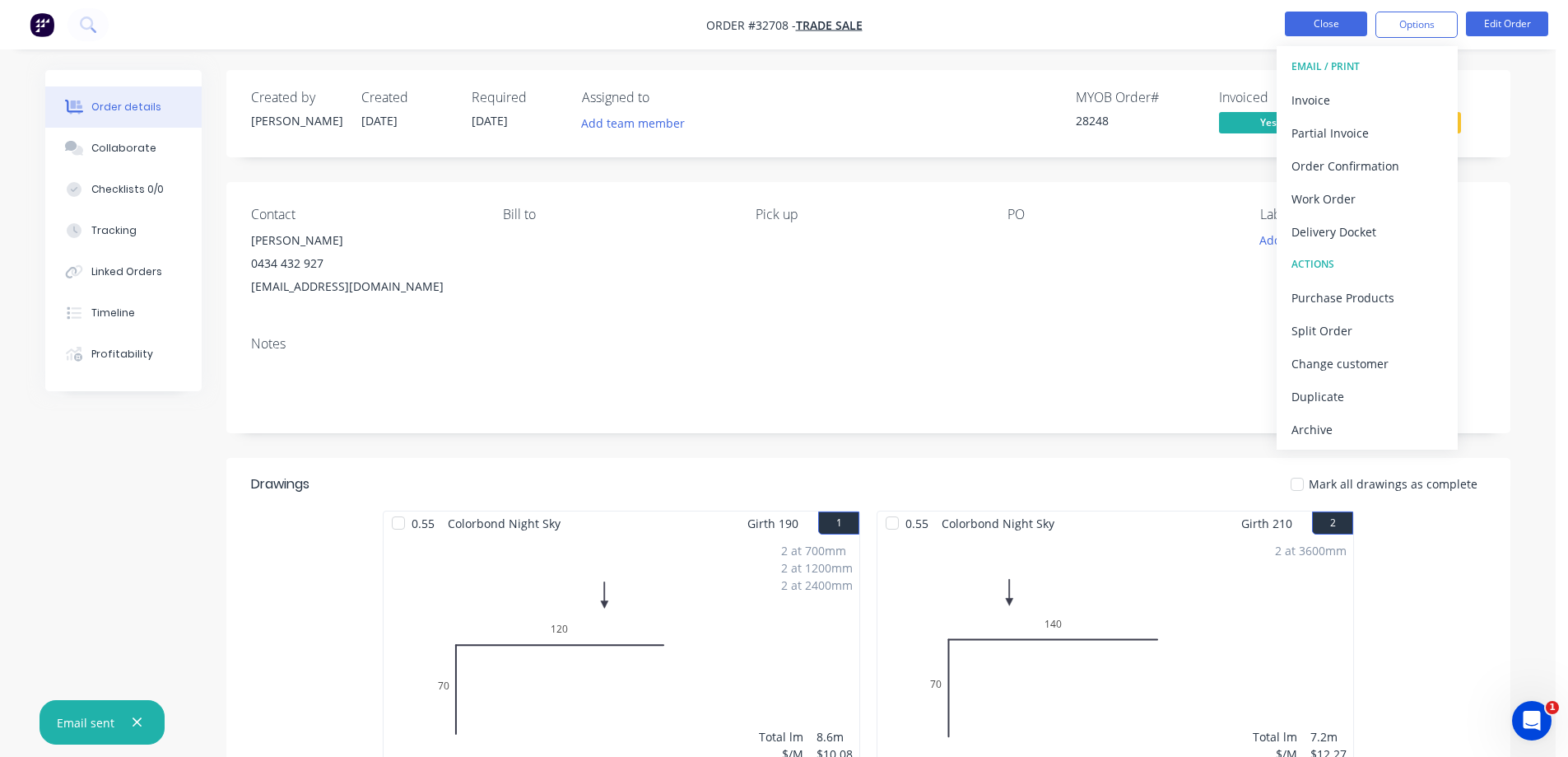
click at [1343, 28] on button "Close" at bounding box center [1326, 23] width 83 height 24
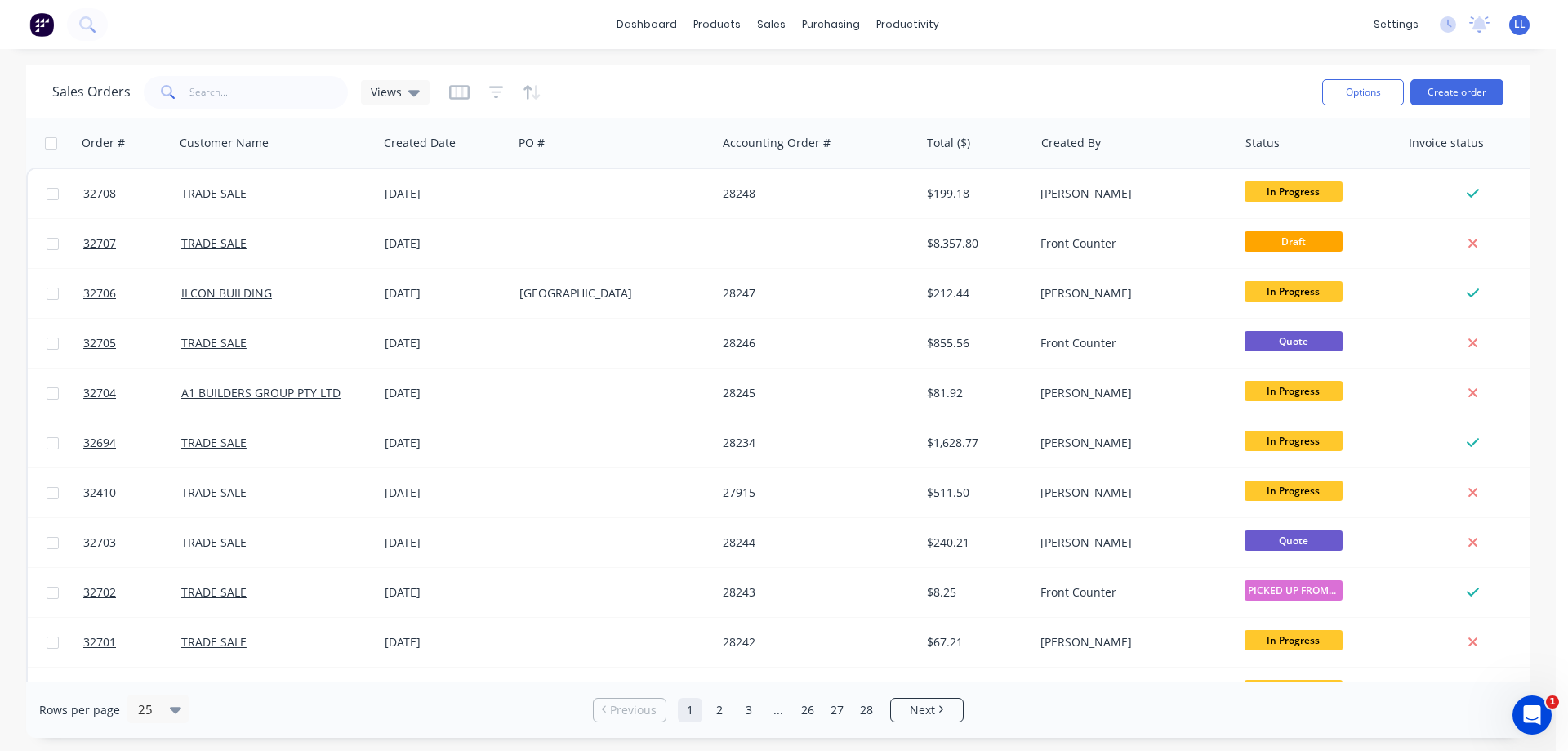
click at [48, 24] on img at bounding box center [42, 24] width 24 height 24
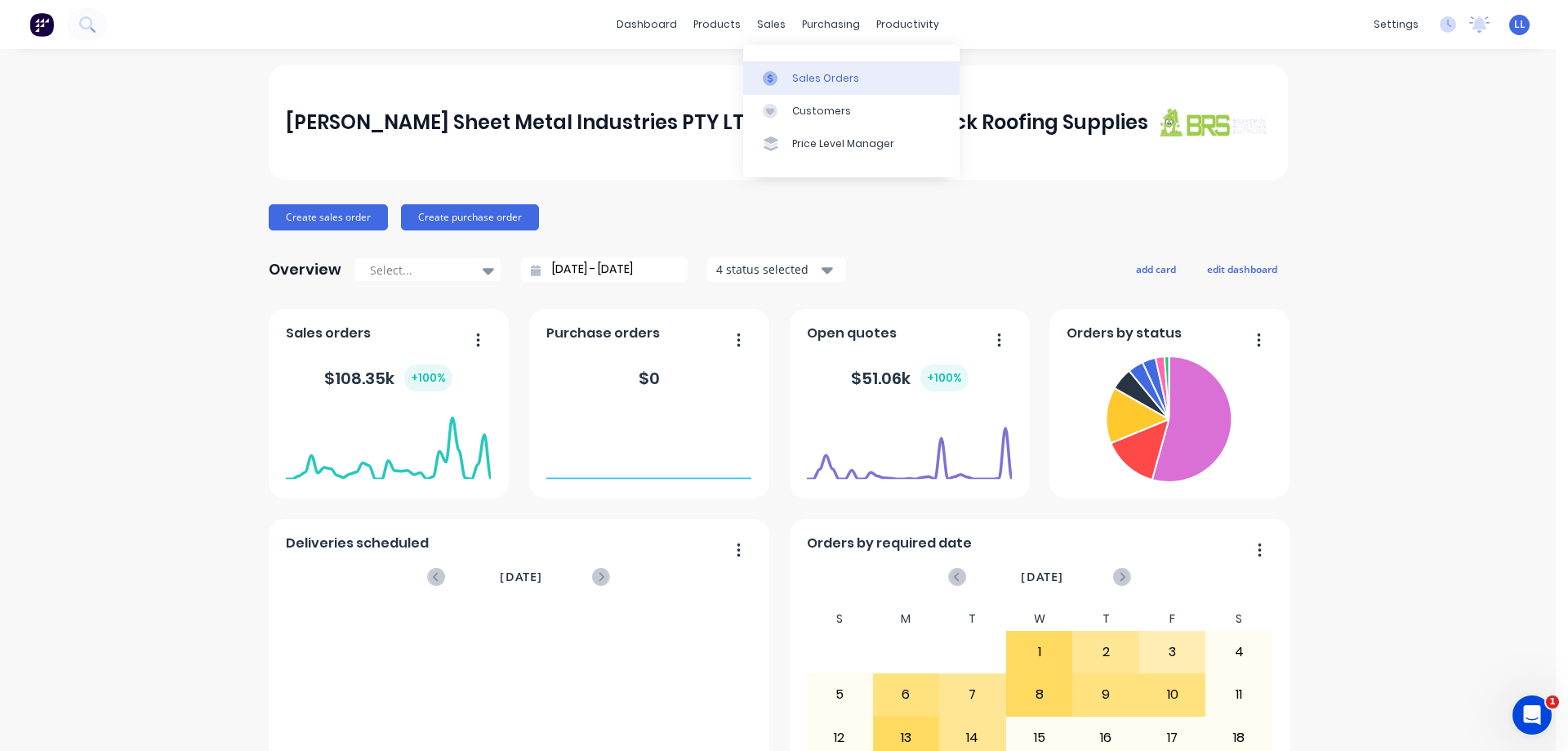
click at [812, 74] on div "Sales Orders" at bounding box center [826, 78] width 67 height 15
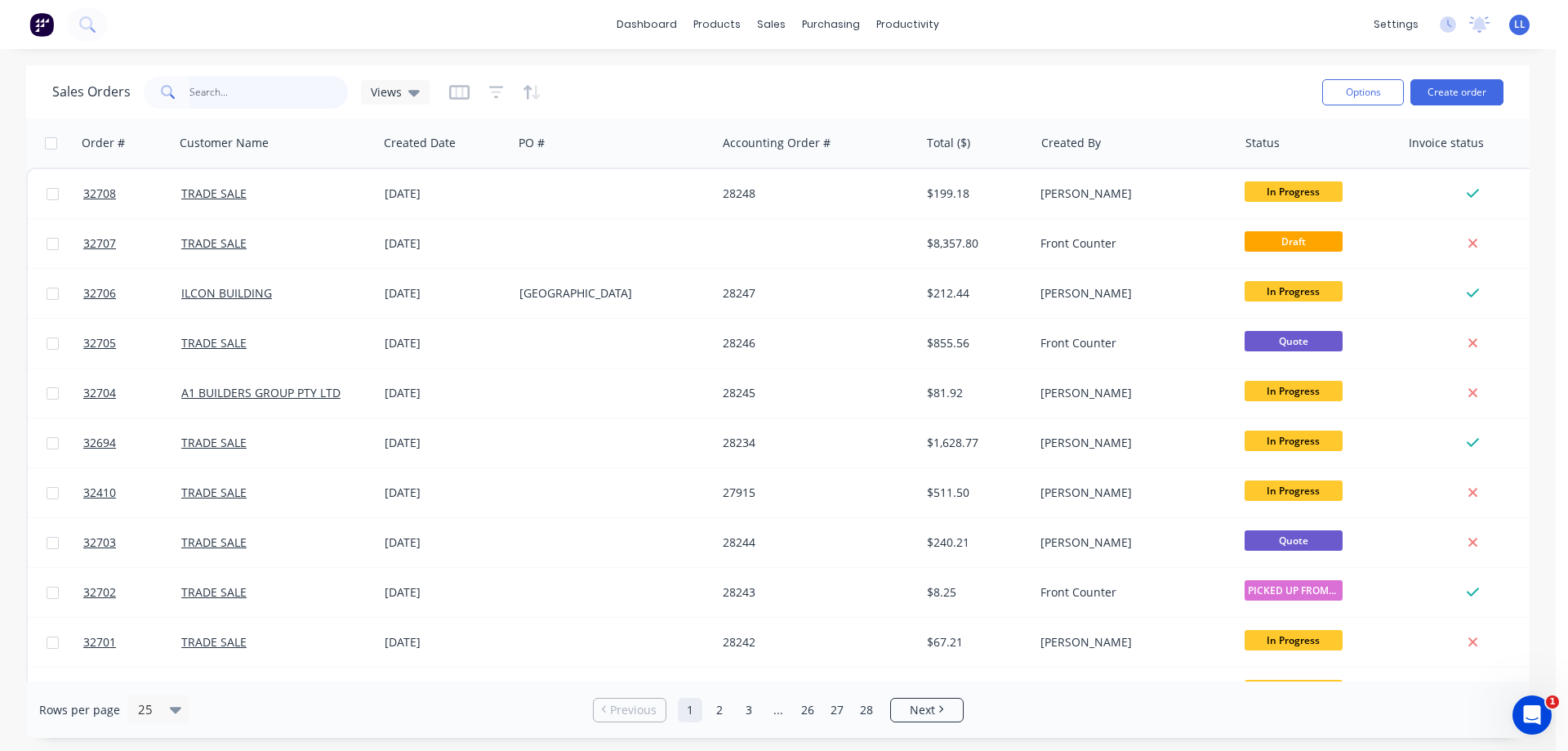
click at [234, 96] on input "text" at bounding box center [269, 92] width 159 height 33
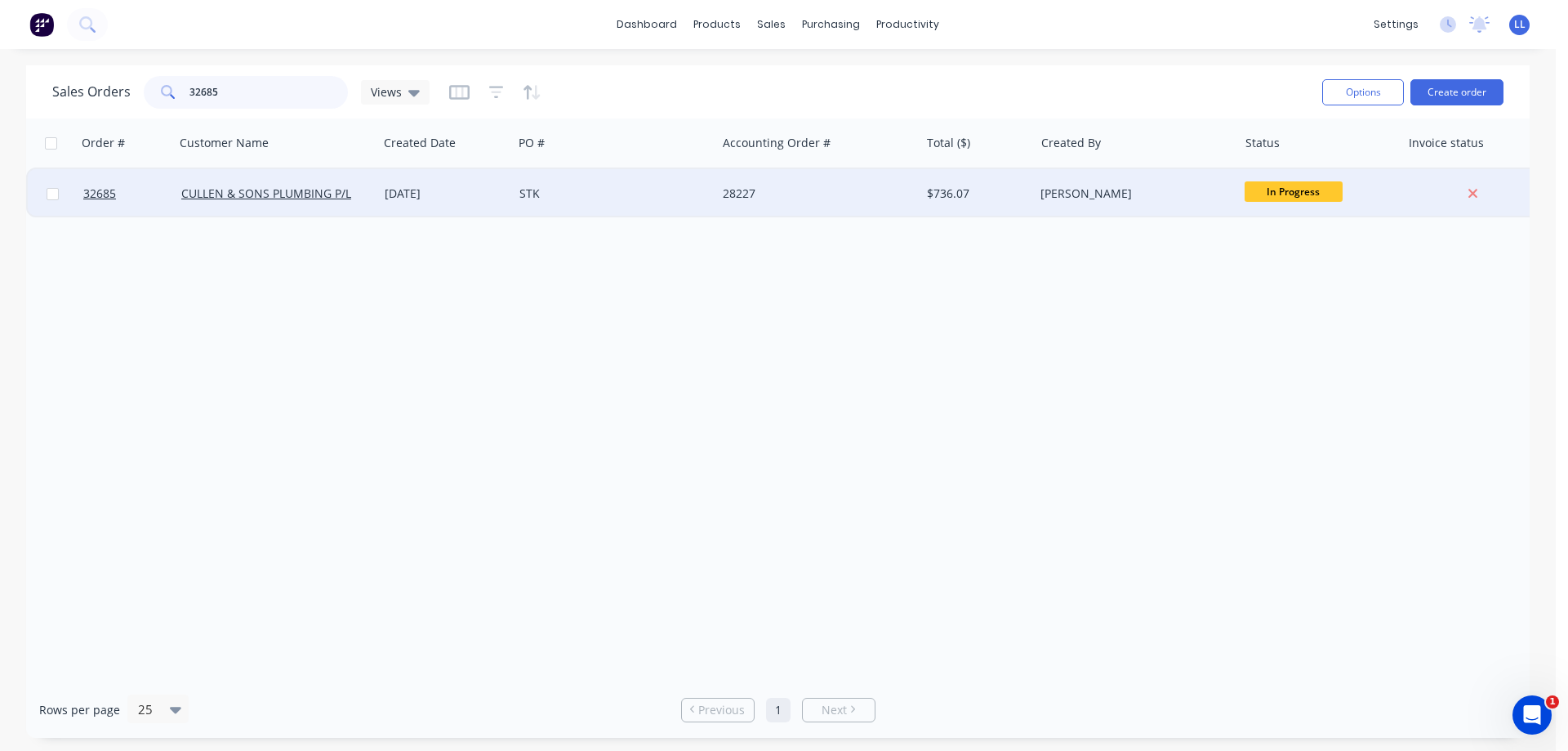
type input "32685"
click at [806, 195] on div "28227" at bounding box center [813, 194] width 181 height 17
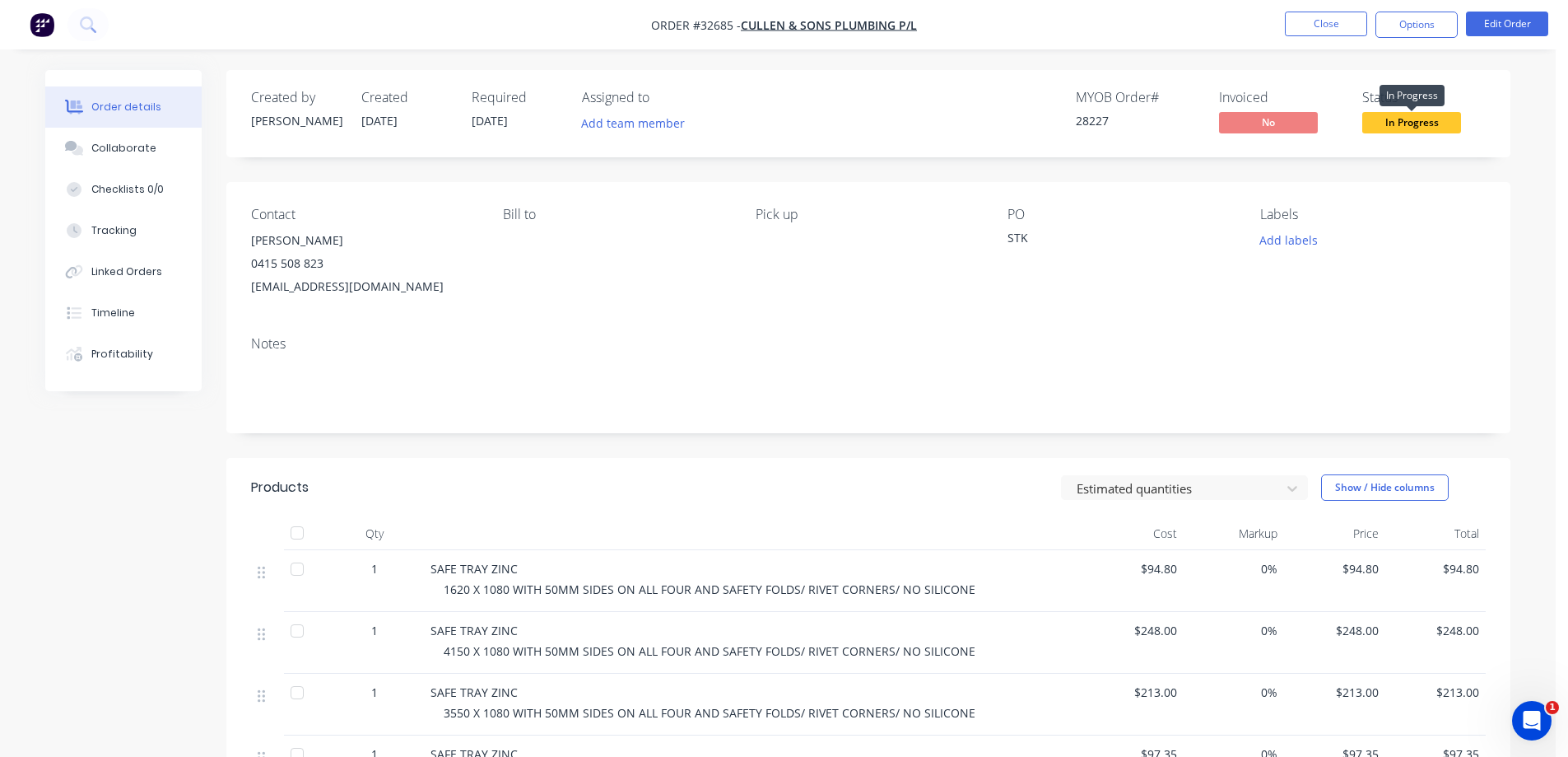
click at [1419, 129] on span "In Progress" at bounding box center [1411, 122] width 98 height 21
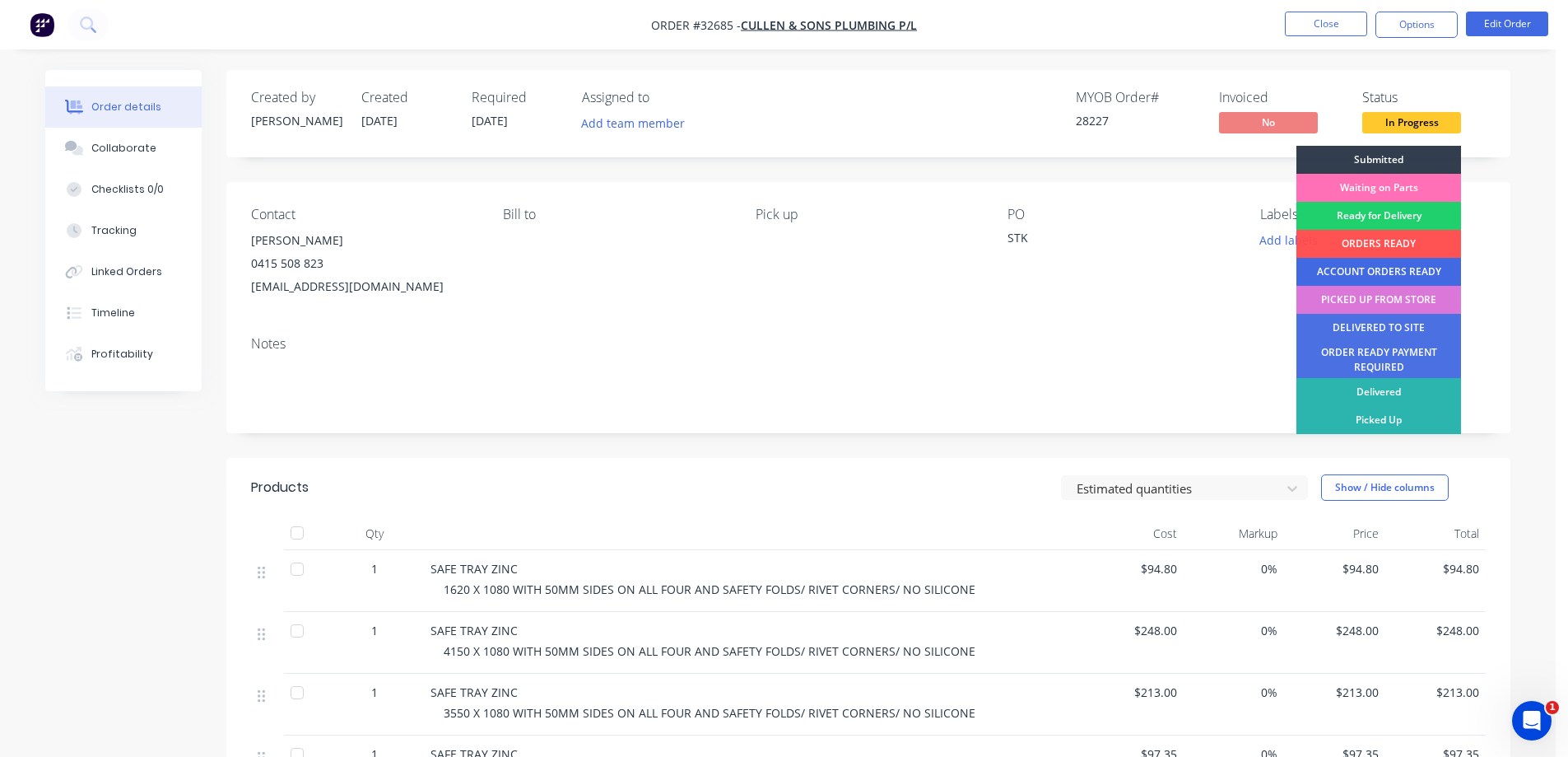
click at [1390, 270] on div "ACCOUNT ORDERS READY" at bounding box center [1380, 272] width 165 height 28
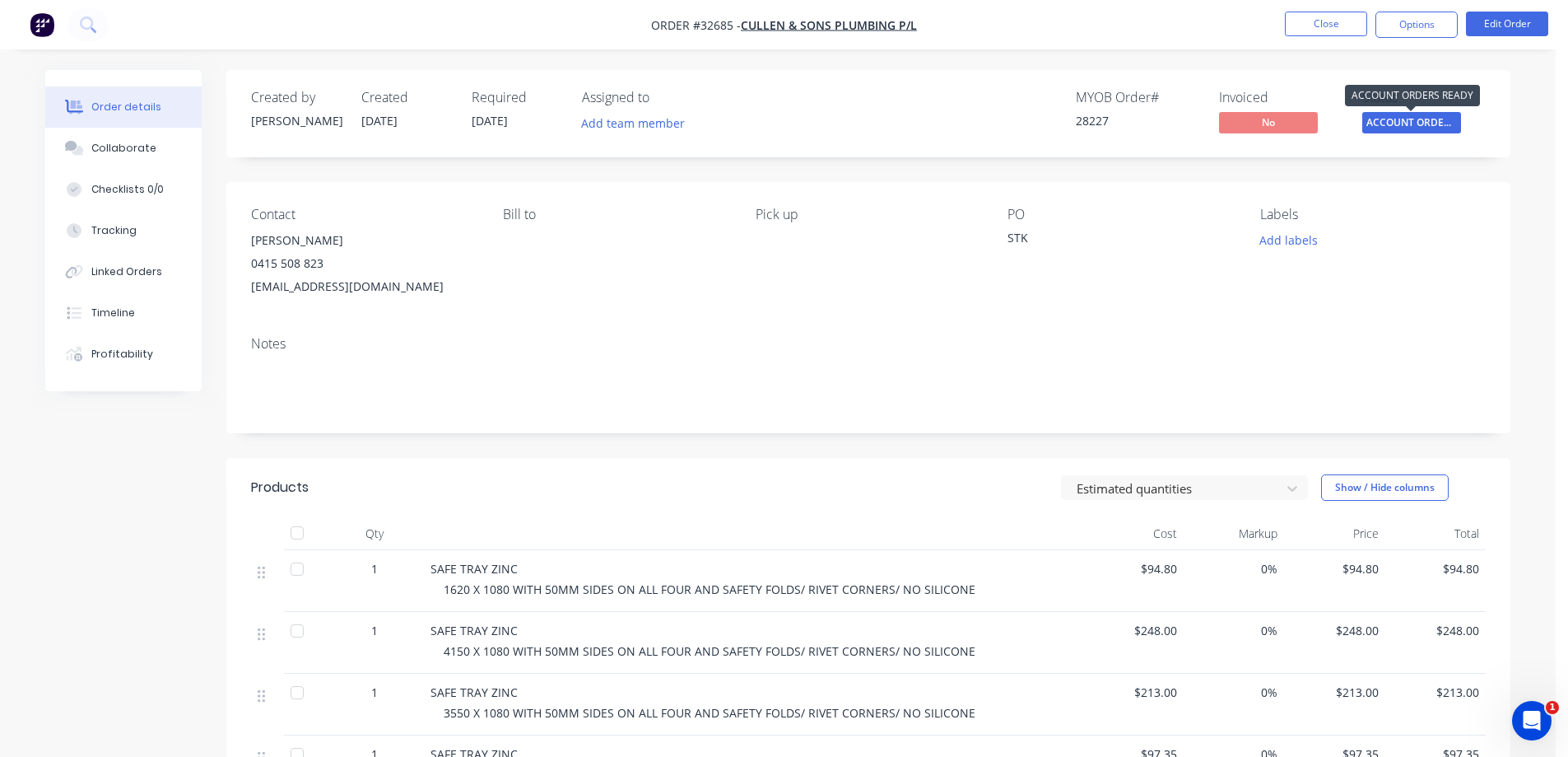
click at [1411, 129] on span "ACCOUNT ORDERS ..." at bounding box center [1411, 122] width 98 height 21
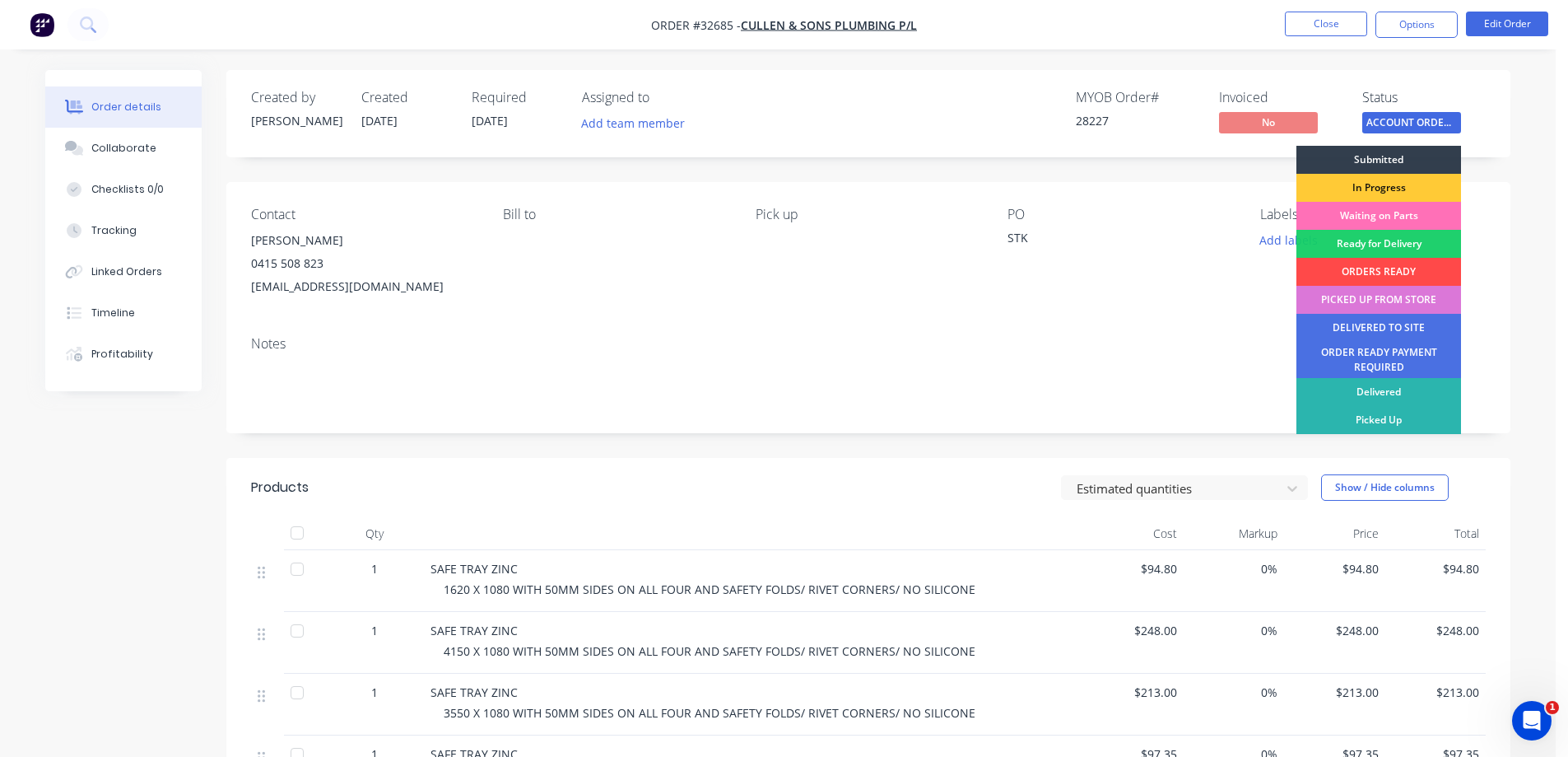
click at [1407, 268] on div "ORDERS READY" at bounding box center [1380, 272] width 165 height 28
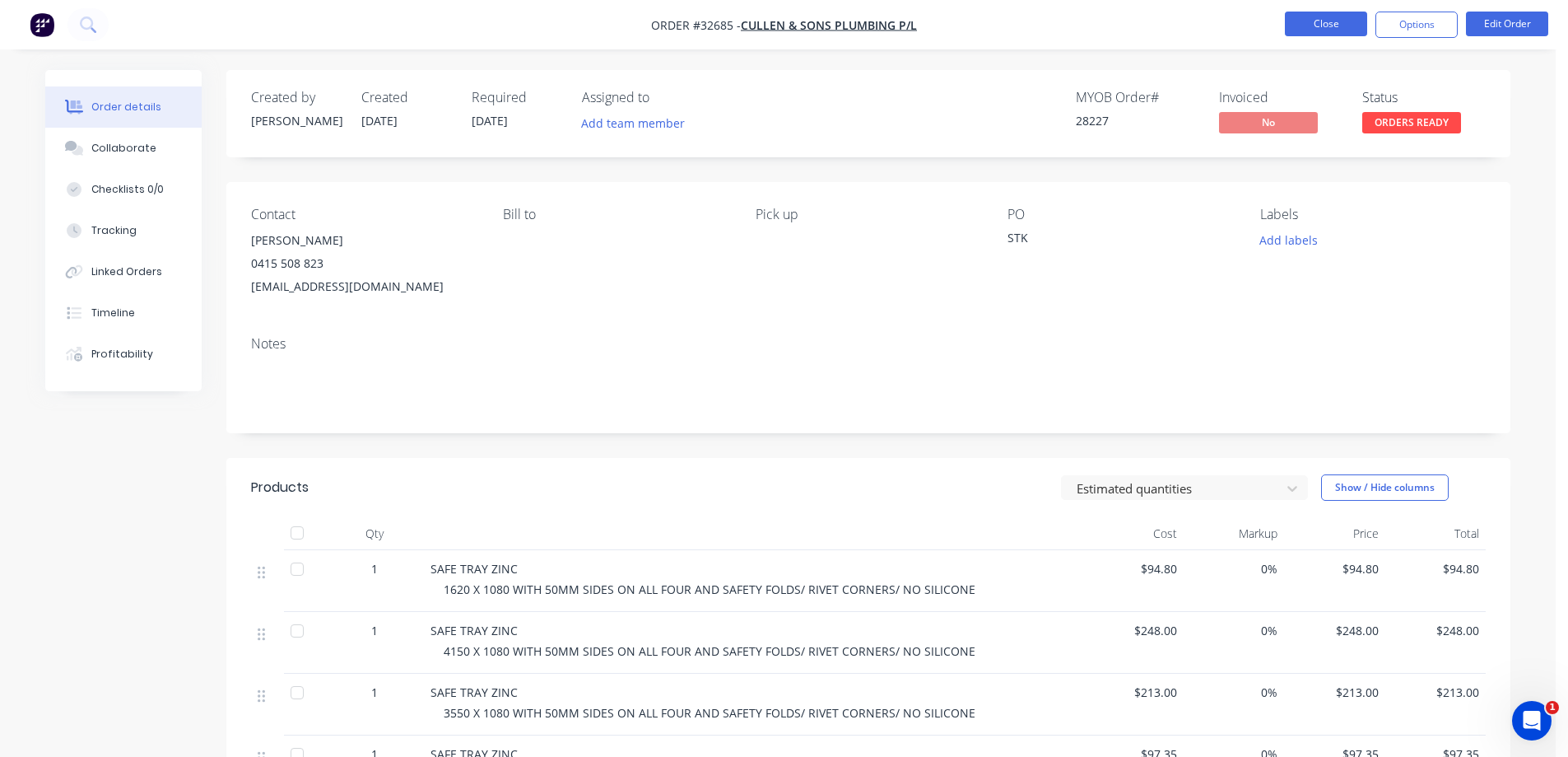
click at [1339, 20] on button "Close" at bounding box center [1326, 23] width 83 height 24
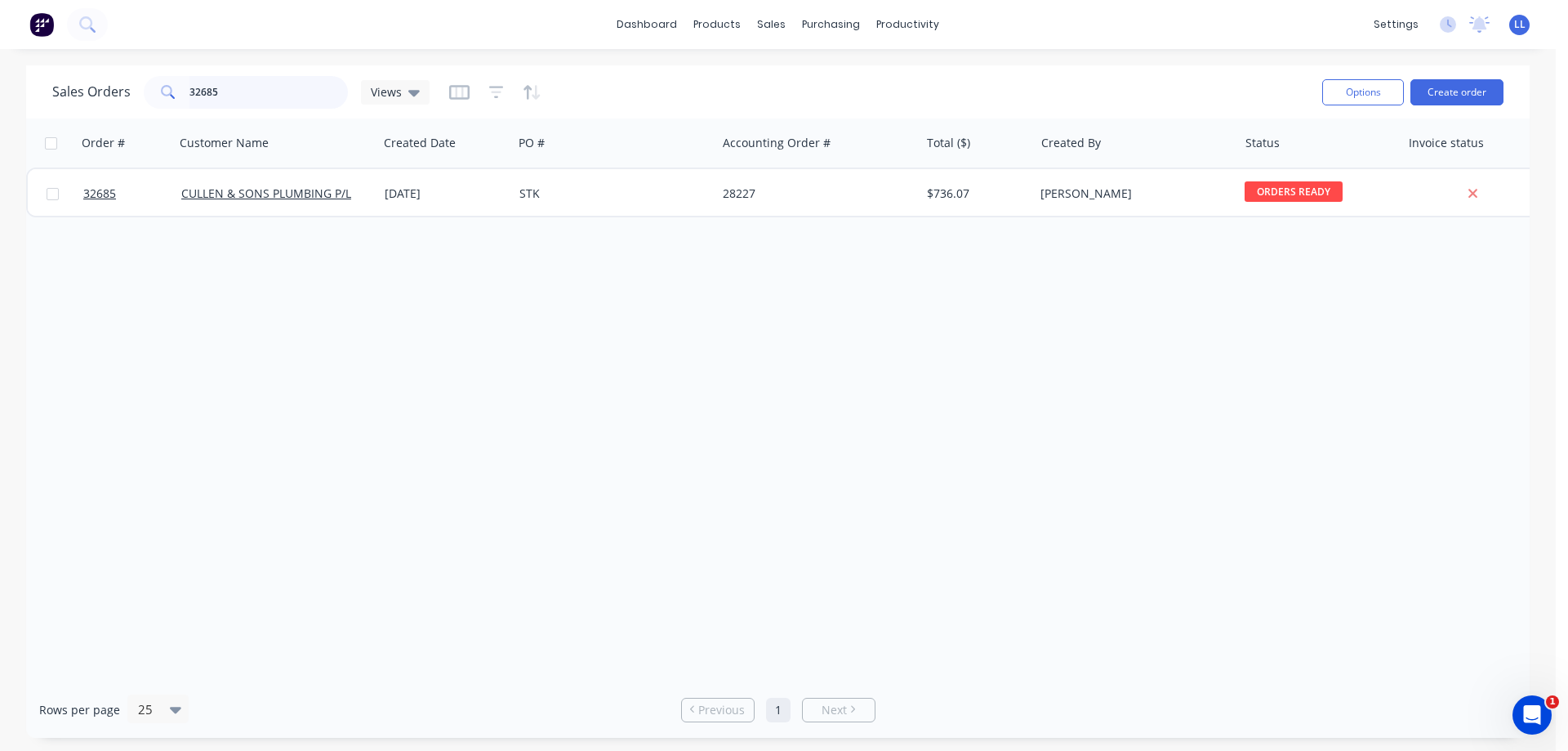
click at [261, 87] on input "32685" at bounding box center [269, 92] width 159 height 33
type input "3"
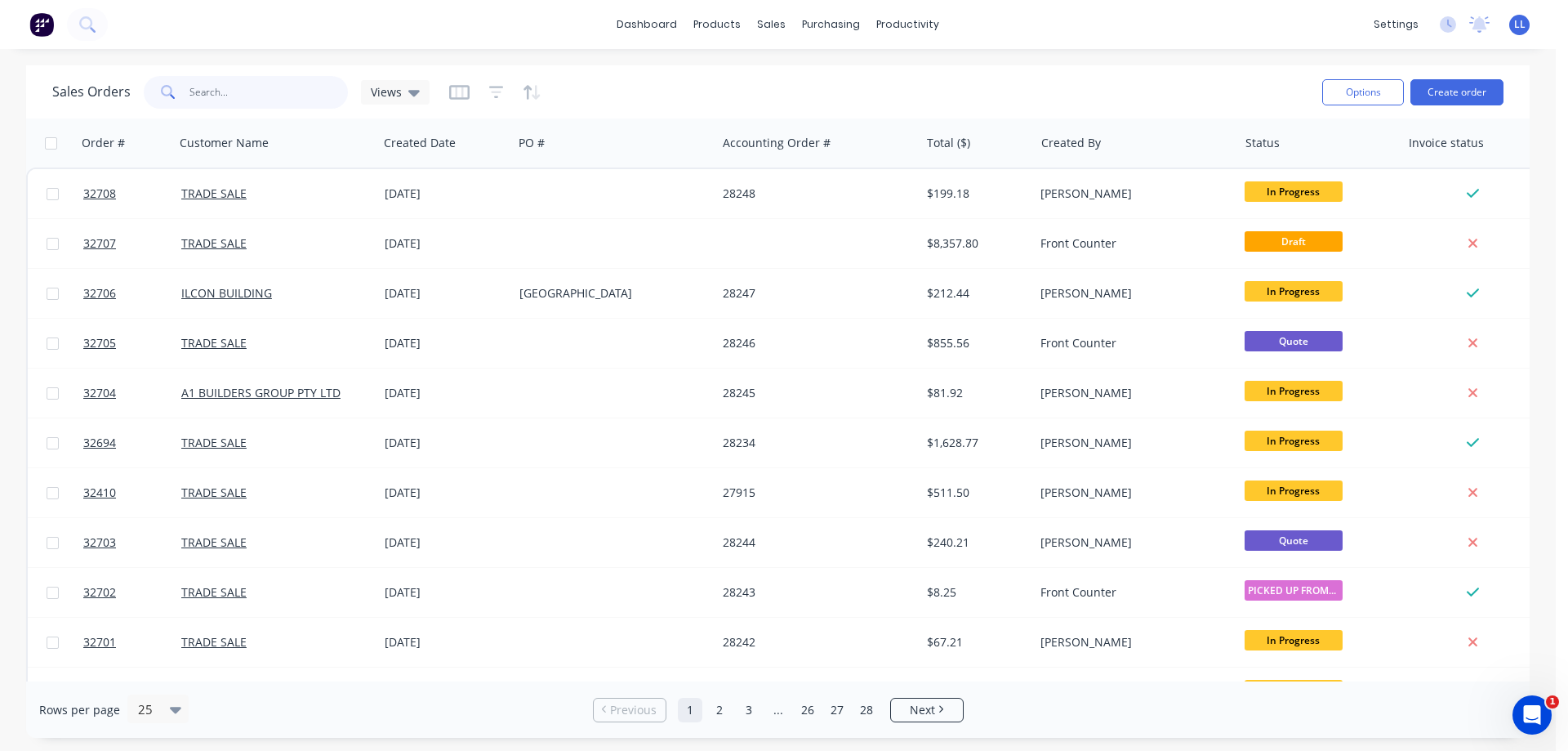
drag, startPoint x: 204, startPoint y: 92, endPoint x: 281, endPoint y: 67, distance: 81.0
click at [210, 88] on input "text" at bounding box center [269, 92] width 159 height 33
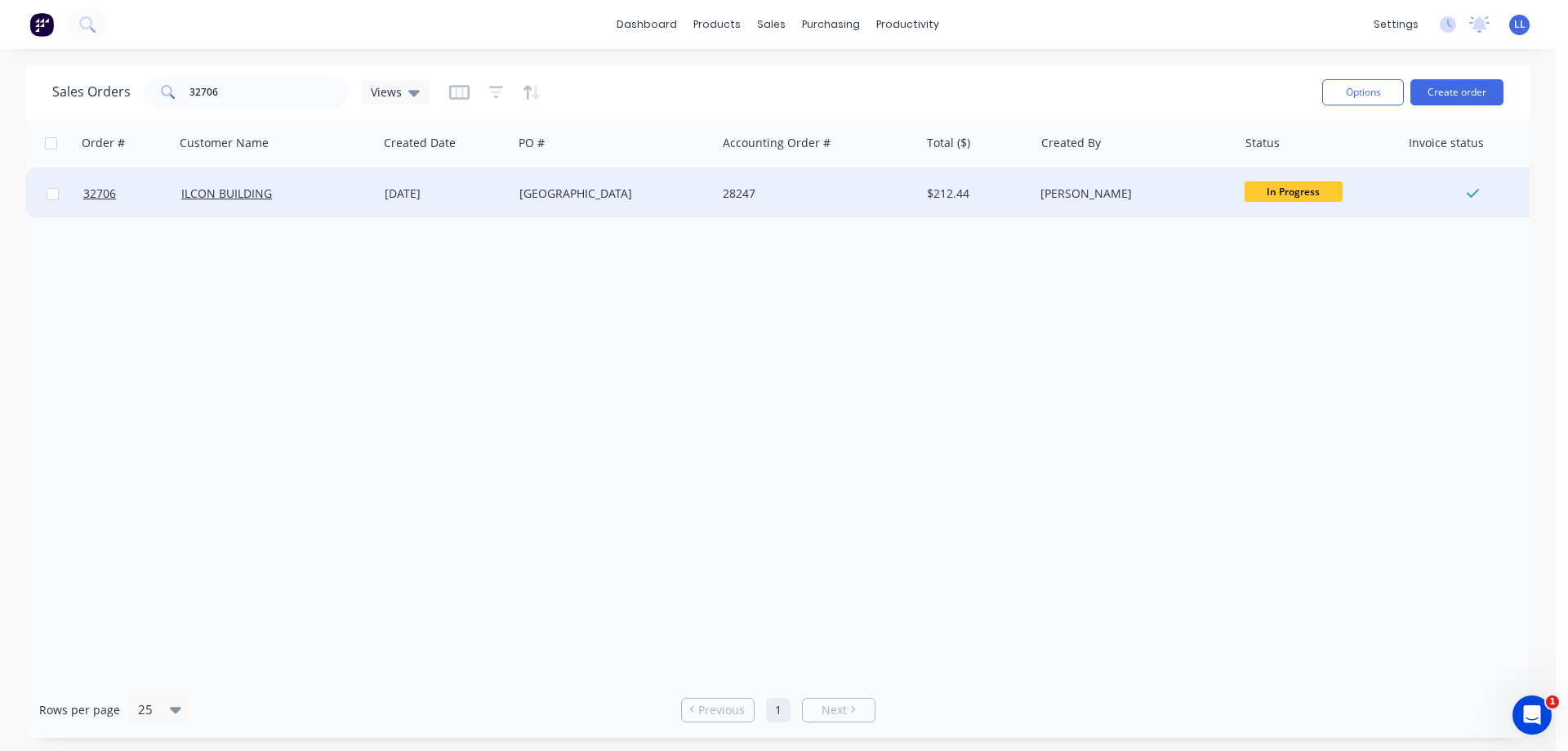
click at [1314, 194] on span "In Progress" at bounding box center [1293, 192] width 98 height 20
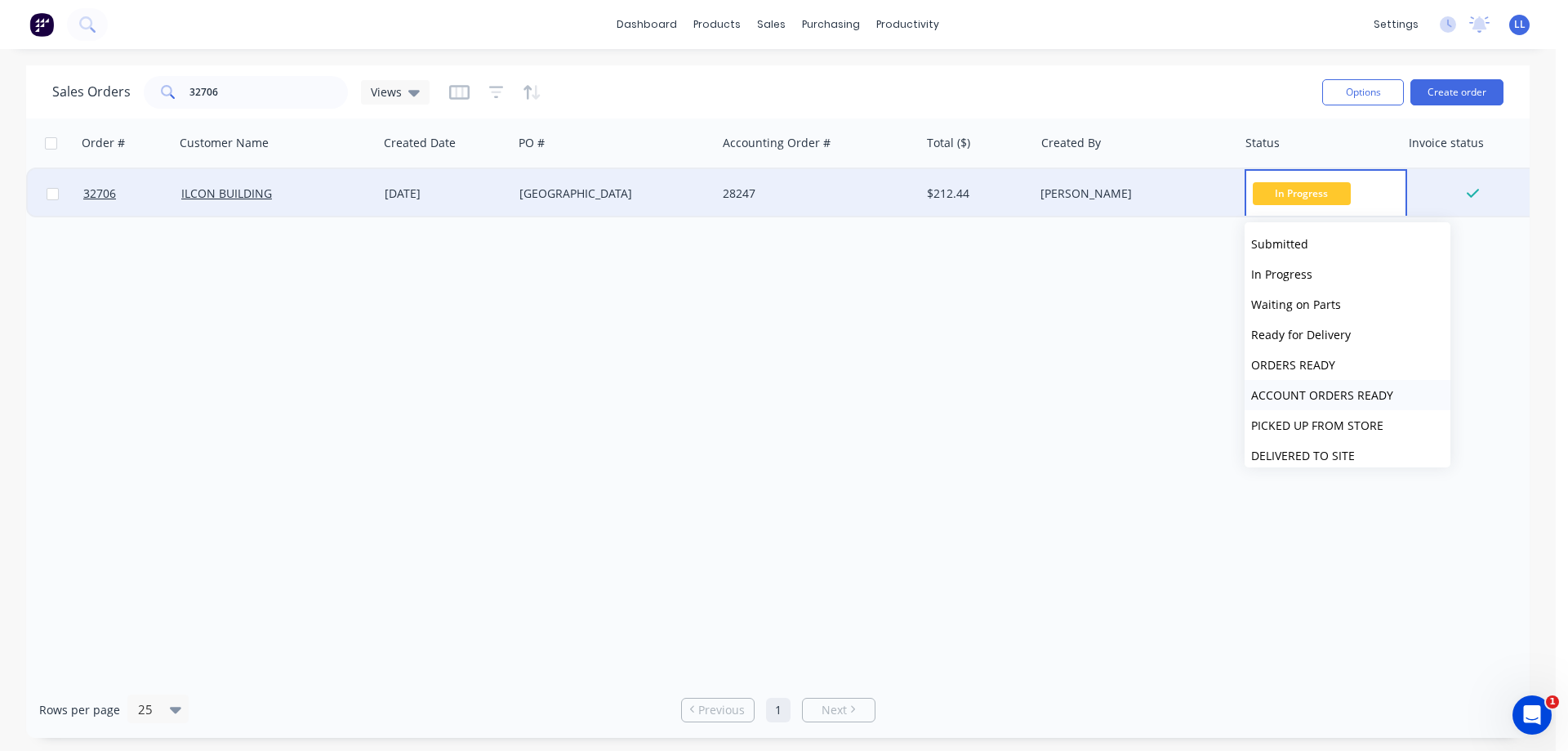
click at [1324, 398] on span "ACCOUNT ORDERS READY" at bounding box center [1322, 395] width 142 height 16
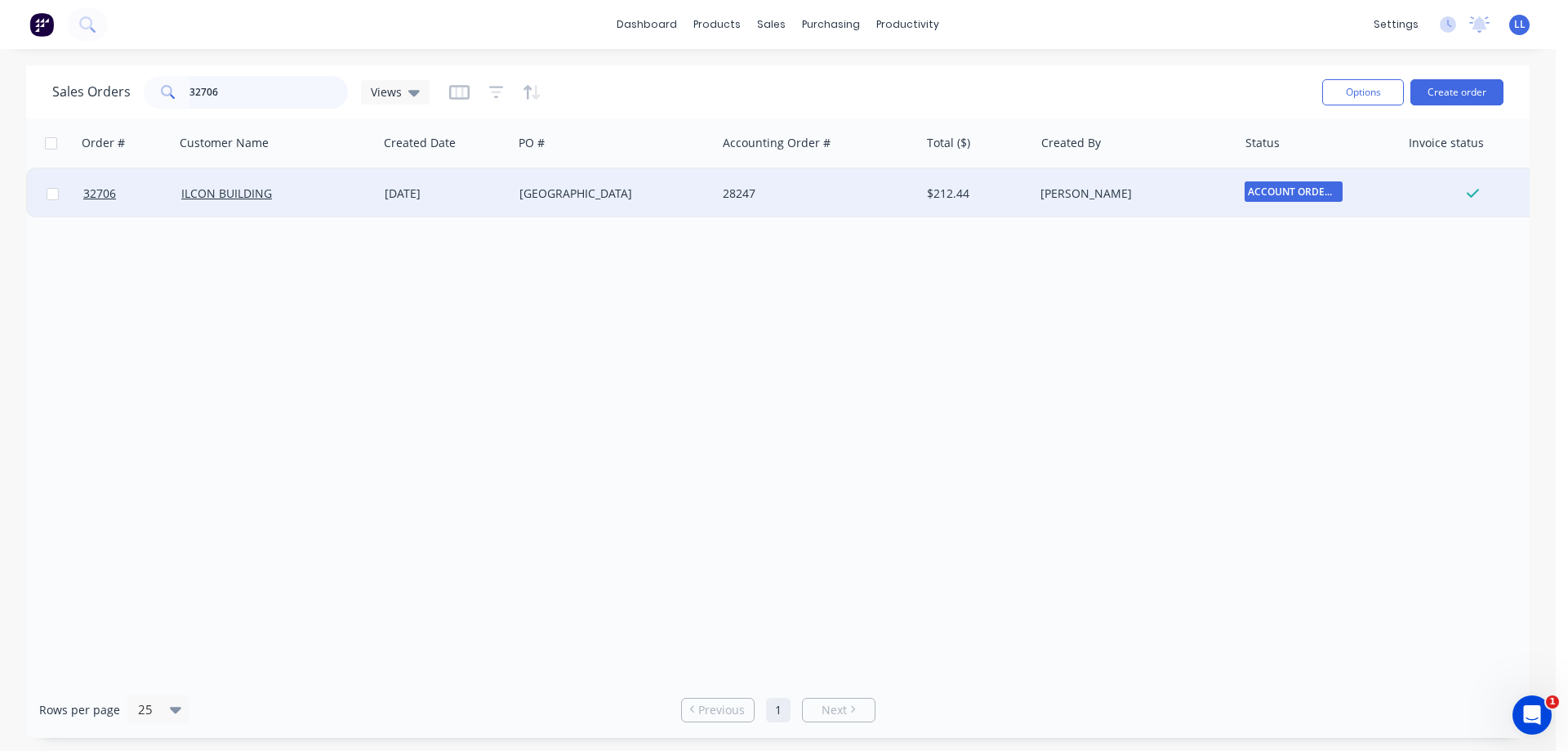
drag, startPoint x: 238, startPoint y: 94, endPoint x: 241, endPoint y: 84, distance: 10.4
click at [237, 92] on input "32706" at bounding box center [269, 92] width 159 height 33
type input "3"
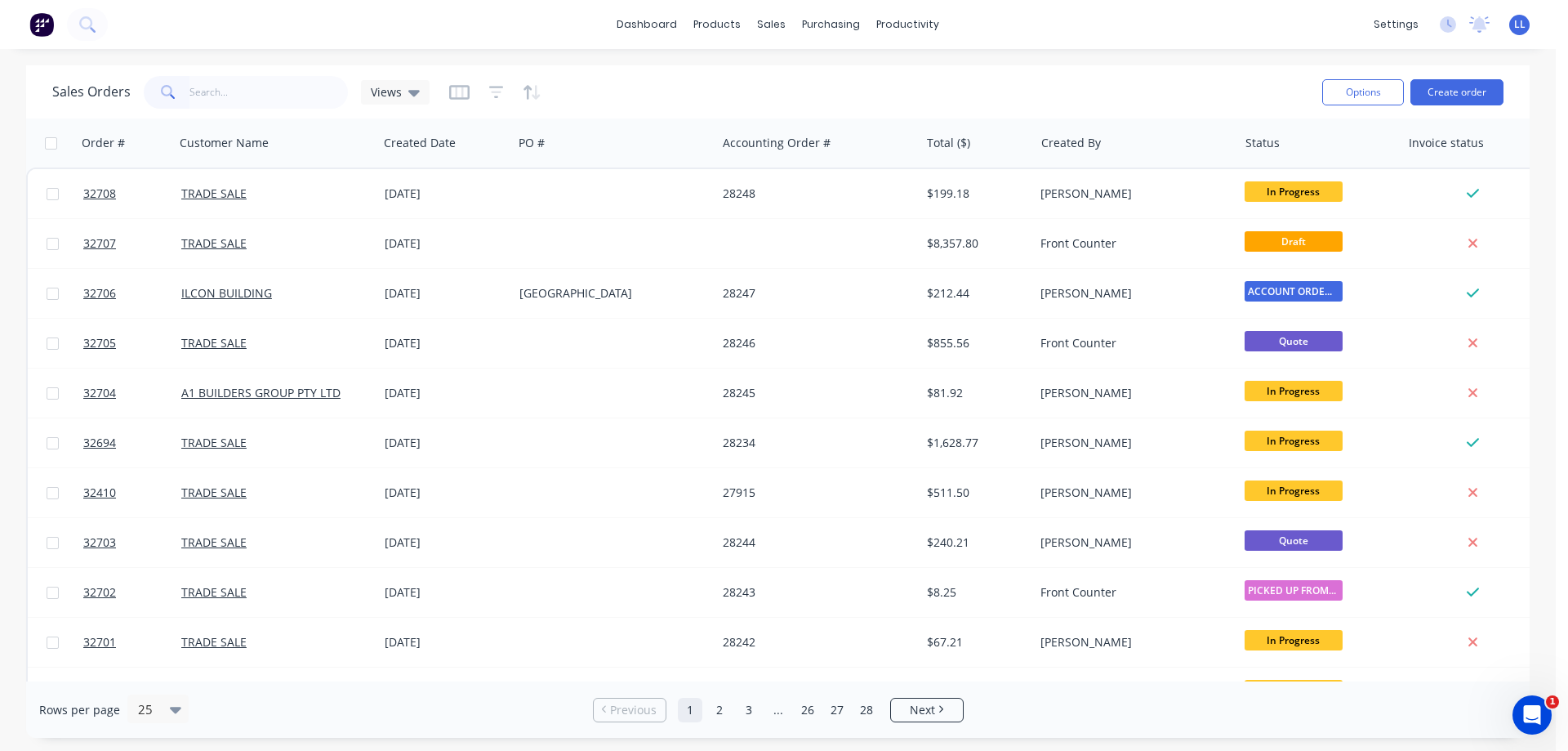
click at [41, 25] on img at bounding box center [42, 24] width 24 height 24
